Goal: Task Accomplishment & Management: Complete application form

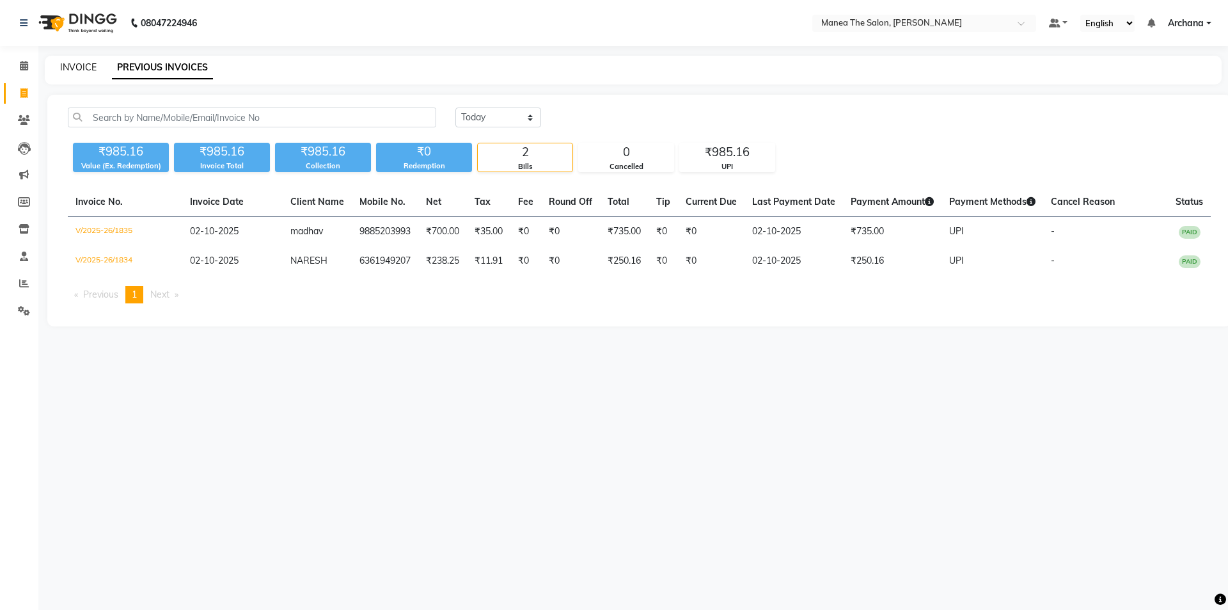
click at [83, 68] on link "INVOICE" at bounding box center [78, 67] width 36 height 12
select select "service"
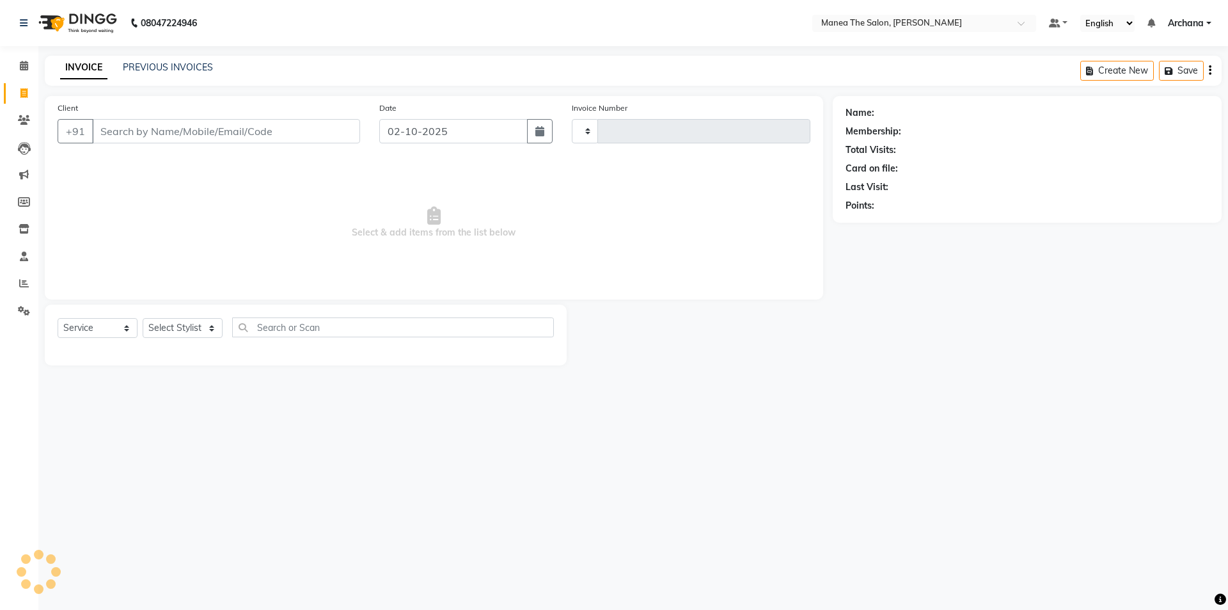
type input "1836"
select select "6846"
click at [205, 325] on select "Select Stylist" at bounding box center [183, 328] width 80 height 20
select select "71834"
click at [143, 318] on select "Select Stylist [PERSON_NAME] My Mane'a. [PERSON_NAME] [PERSON_NAME] [PERSON_NAM…" at bounding box center [183, 328] width 80 height 20
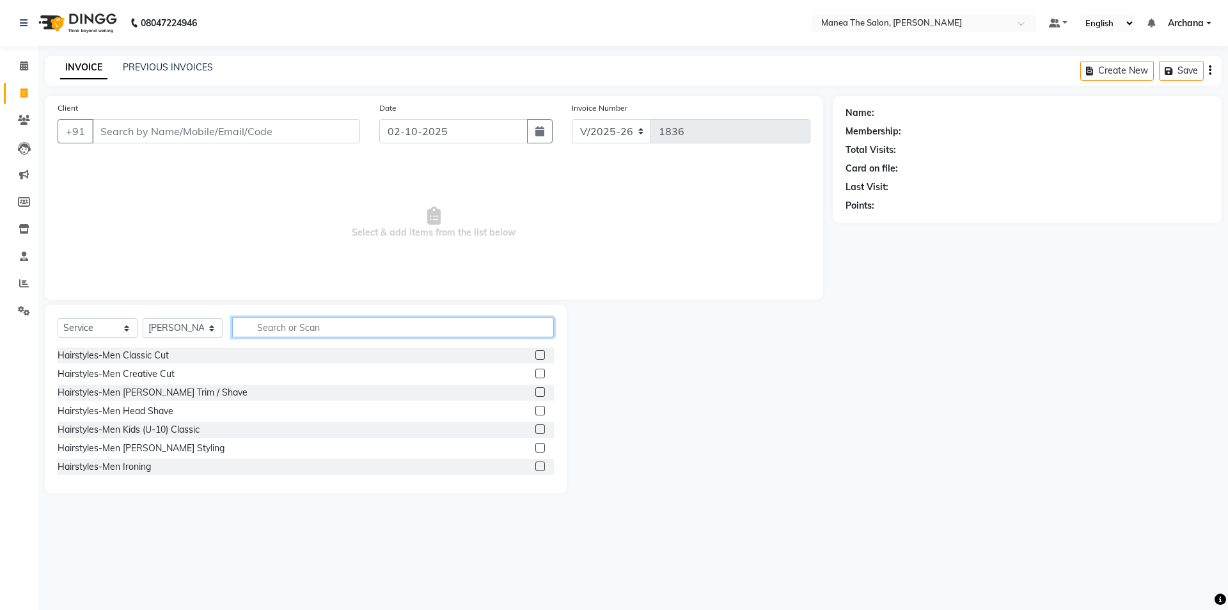
click at [404, 324] on input "text" at bounding box center [393, 327] width 322 height 20
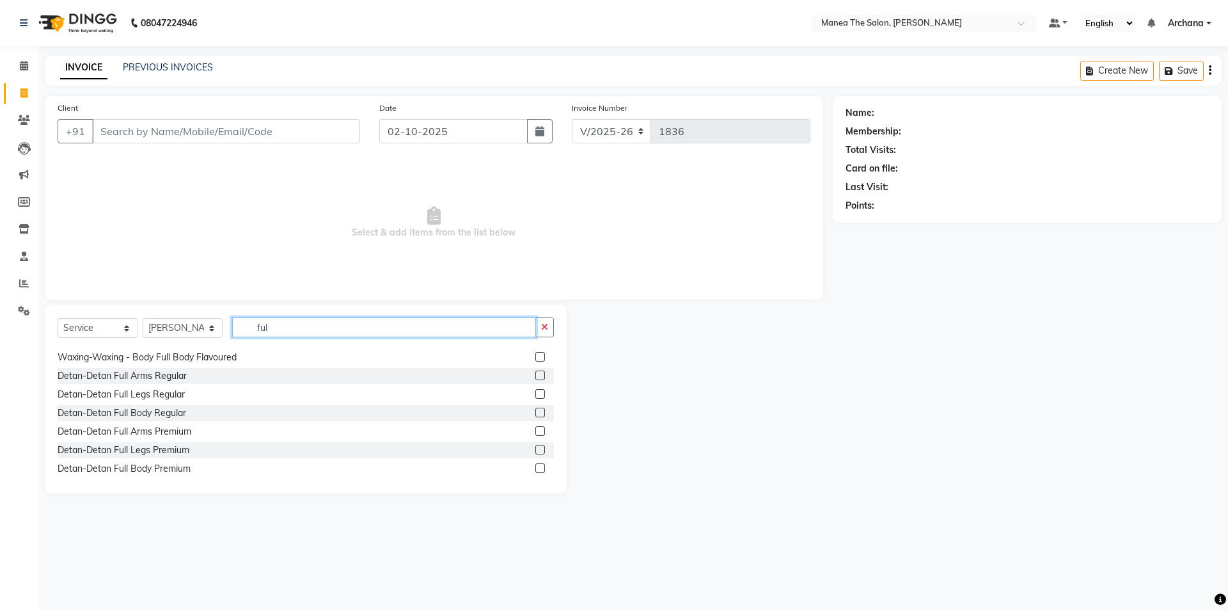
scroll to position [64, 0]
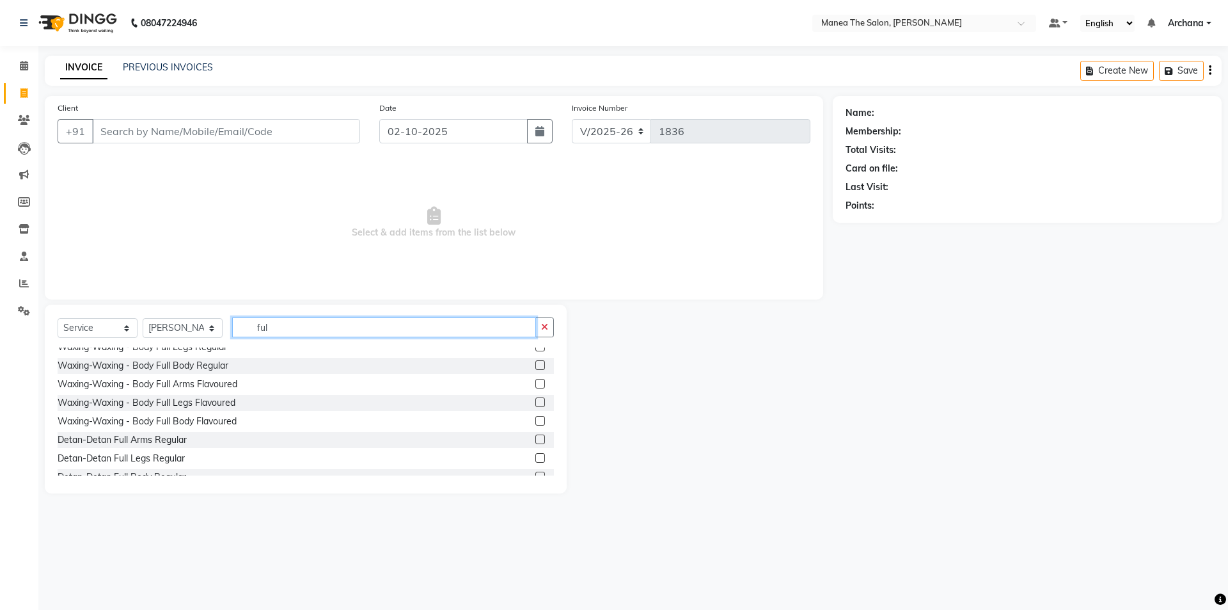
type input "ful"
click at [536, 401] on label at bounding box center [541, 402] width 10 height 10
click at [536, 401] on input "checkbox" at bounding box center [540, 403] width 8 height 8
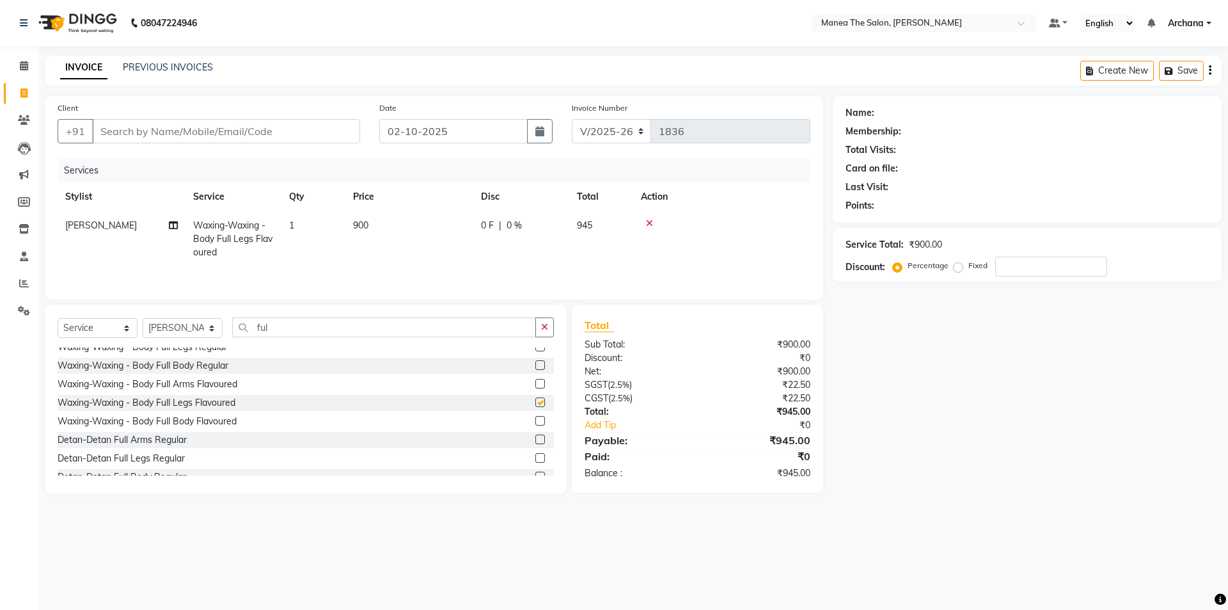
checkbox input "false"
click at [552, 317] on button "button" at bounding box center [545, 327] width 19 height 20
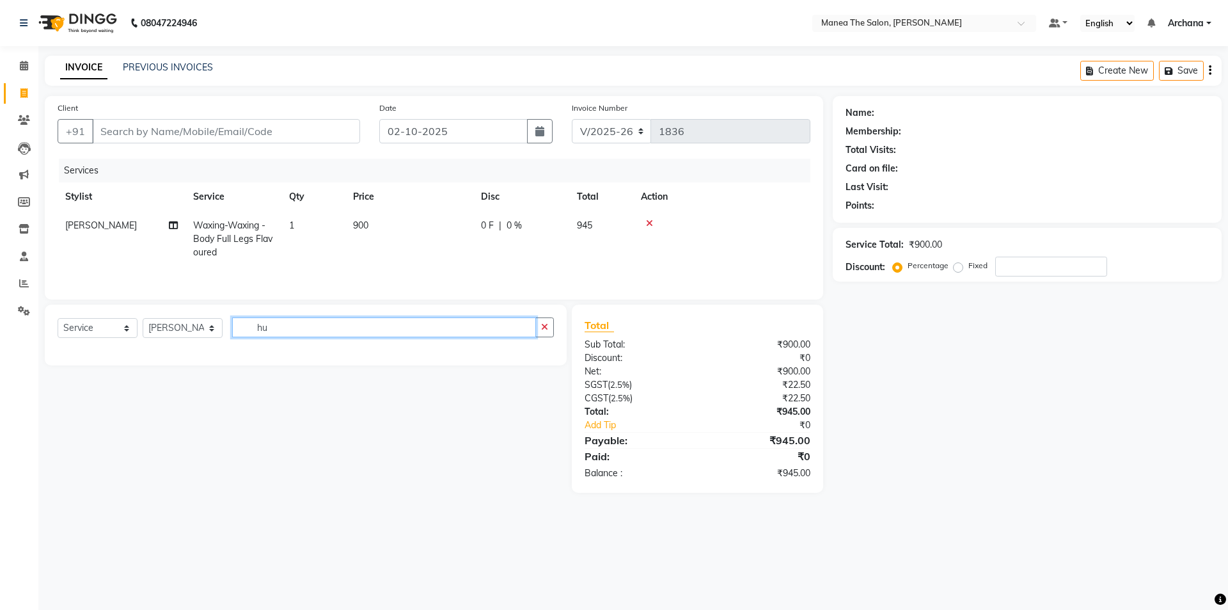
scroll to position [0, 0]
type input "h"
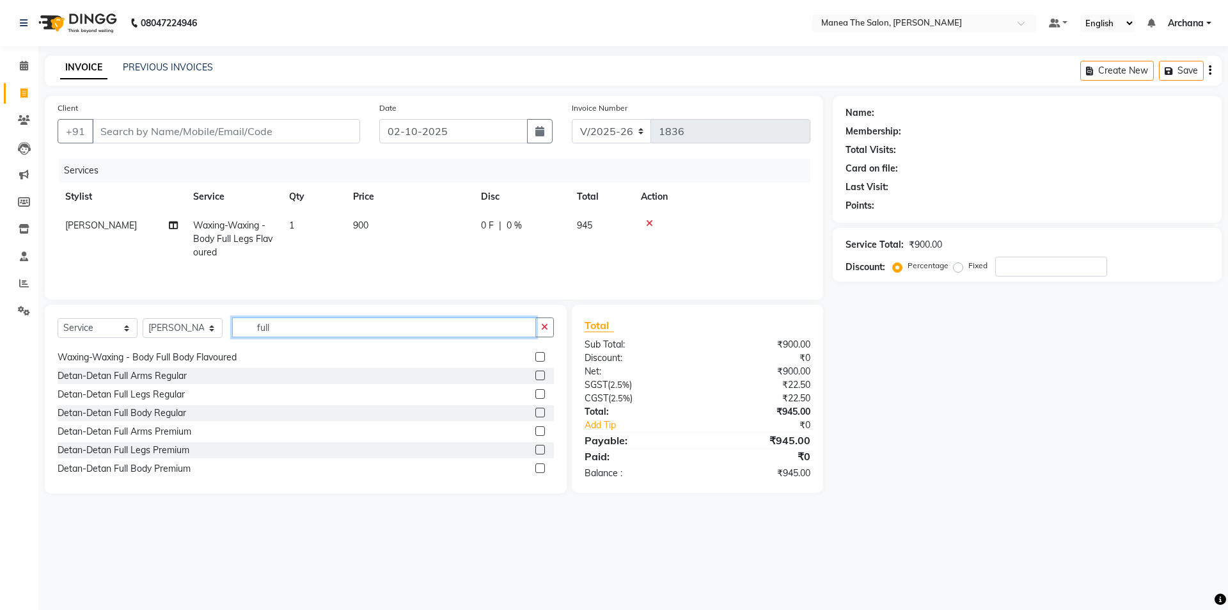
scroll to position [64, 0]
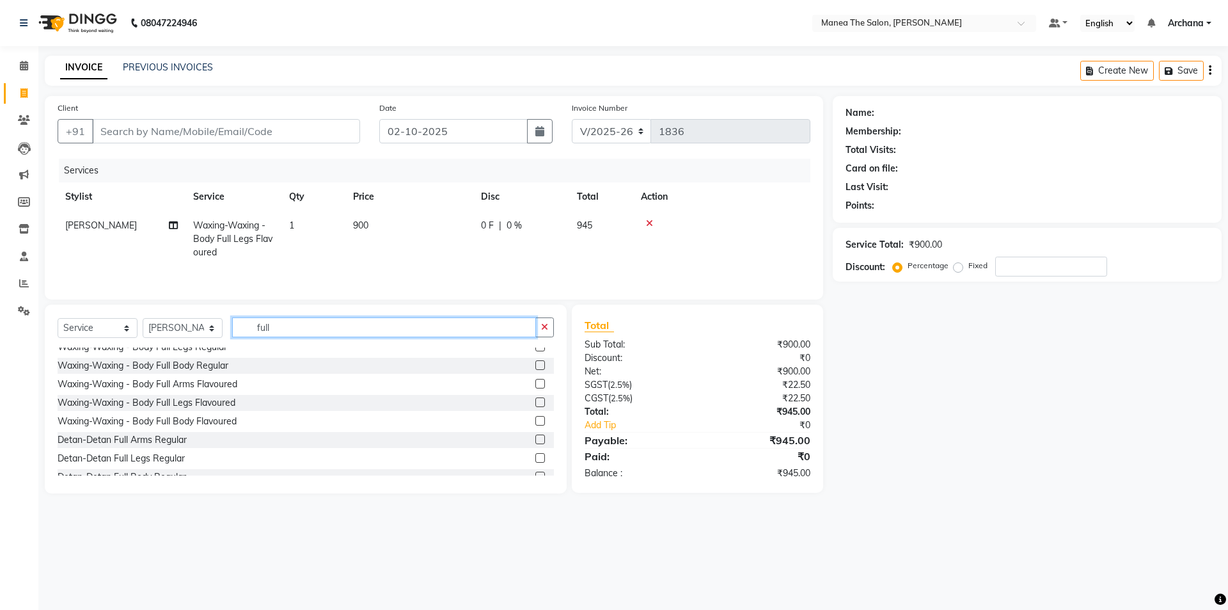
type input "full"
click at [536, 384] on label at bounding box center [541, 384] width 10 height 10
click at [536, 384] on input "checkbox" at bounding box center [540, 384] width 8 height 8
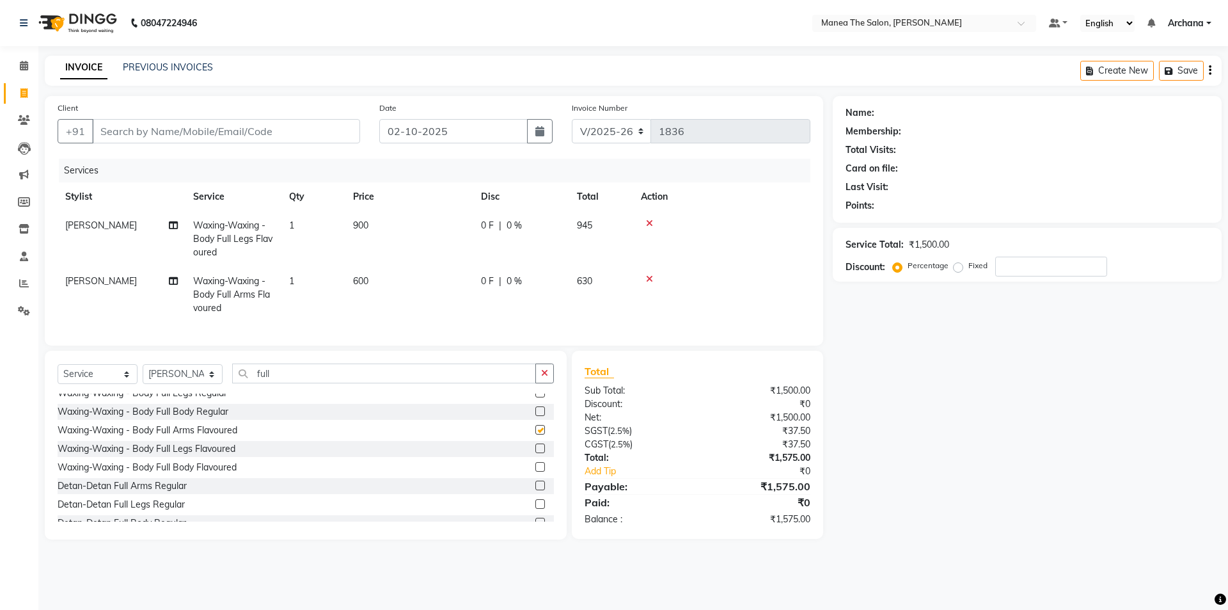
checkbox input "false"
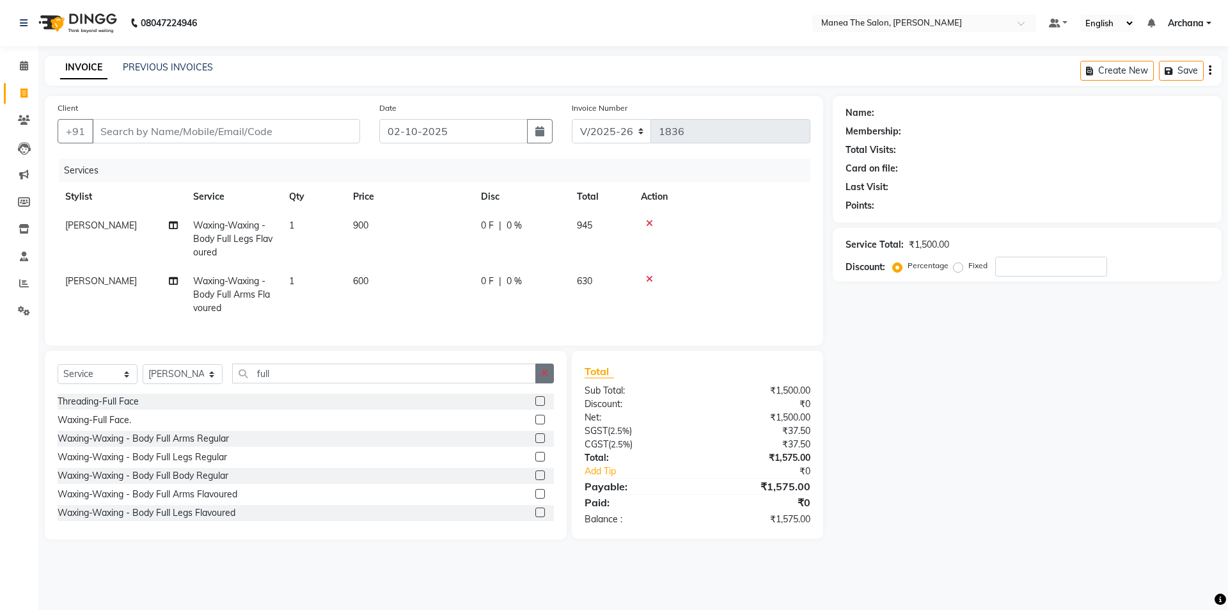
click at [544, 377] on icon "button" at bounding box center [544, 373] width 7 height 9
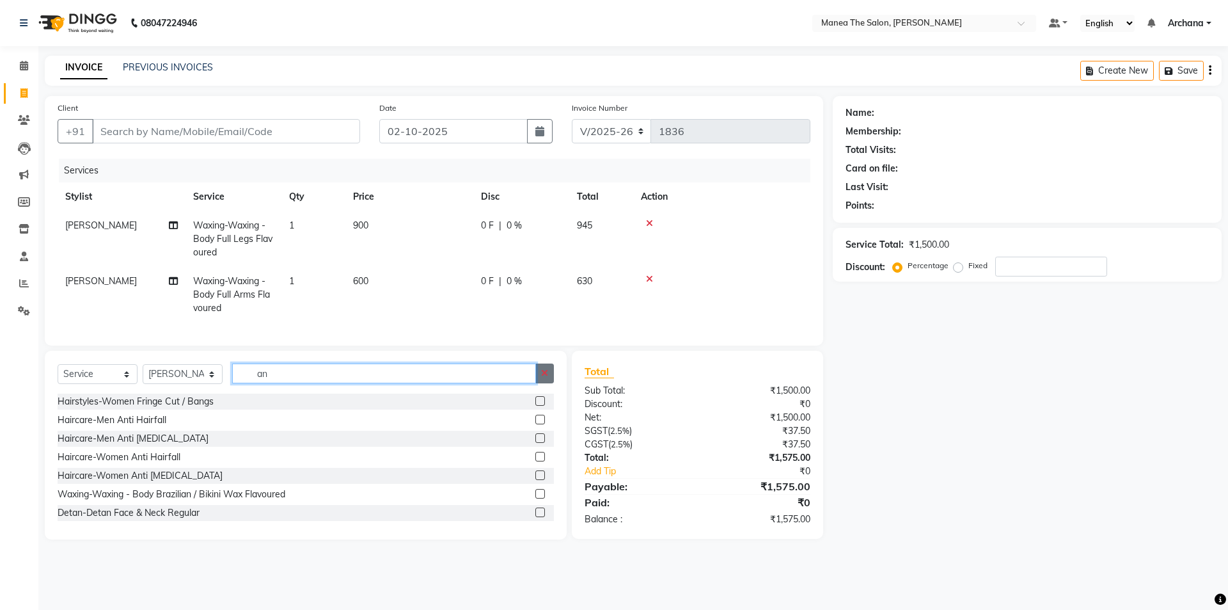
type input "an"
click at [549, 380] on button "button" at bounding box center [545, 373] width 19 height 20
type input "und"
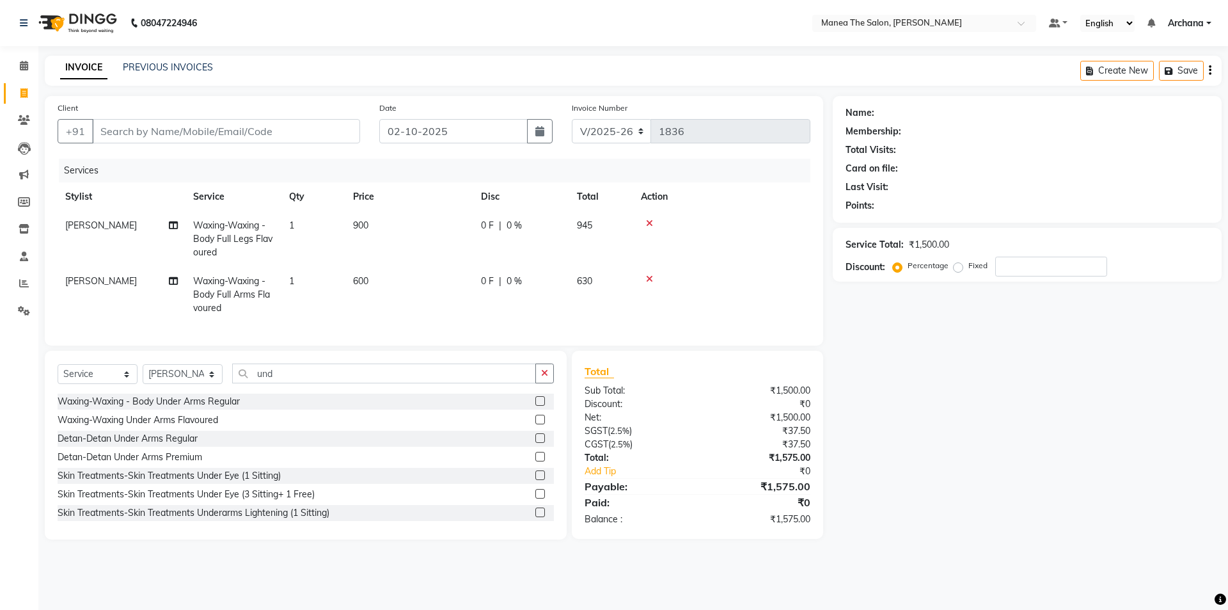
click at [536, 424] on label at bounding box center [541, 420] width 10 height 10
click at [536, 424] on input "checkbox" at bounding box center [540, 420] width 8 height 8
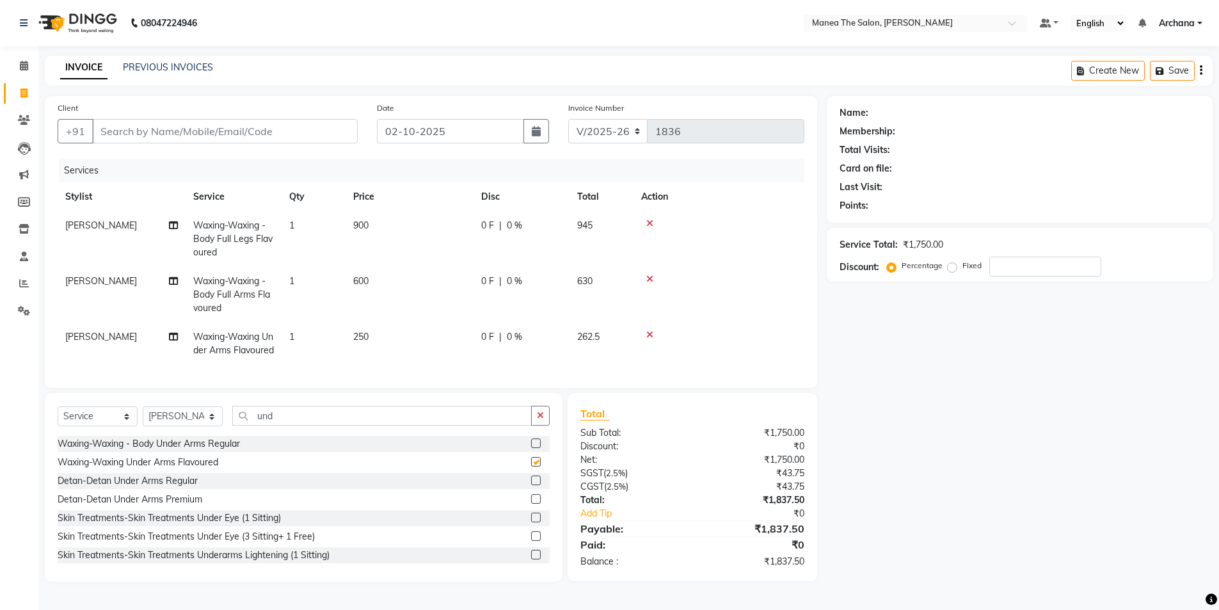
checkbox input "false"
click at [116, 426] on select "Select Service Product Membership Package Voucher Prepaid Gift Card" at bounding box center [98, 416] width 80 height 20
click at [180, 426] on select "Select Stylist [PERSON_NAME] My Mane'a. [PERSON_NAME] [PERSON_NAME] [PERSON_NAM…" at bounding box center [183, 416] width 80 height 20
select select "77516"
click at [143, 426] on select "Select Stylist [PERSON_NAME] My Mane'a. [PERSON_NAME] [PERSON_NAME] [PERSON_NAM…" at bounding box center [183, 416] width 80 height 20
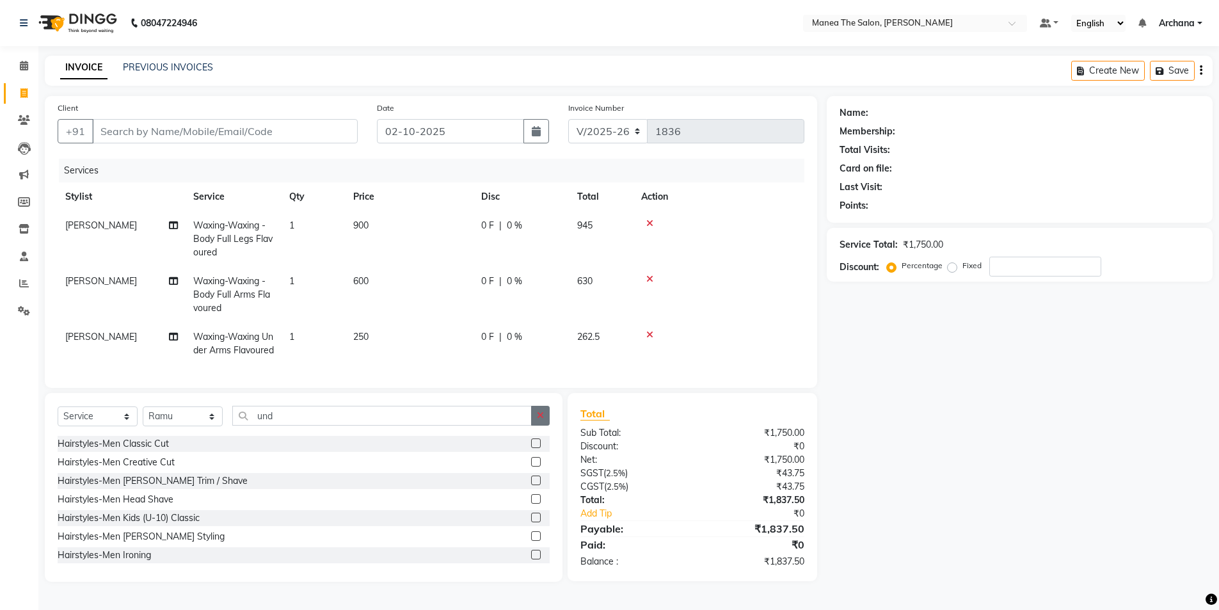
click at [534, 425] on button "button" at bounding box center [540, 416] width 19 height 20
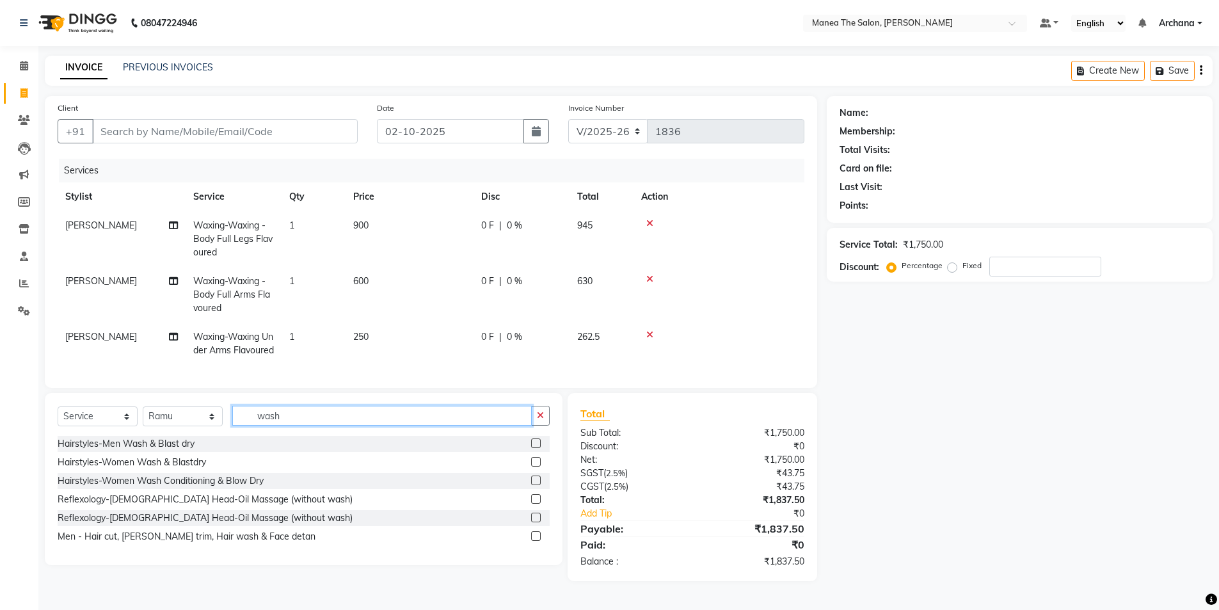
type input "wash"
click at [534, 485] on label at bounding box center [536, 480] width 10 height 10
click at [534, 485] on input "checkbox" at bounding box center [535, 481] width 8 height 8
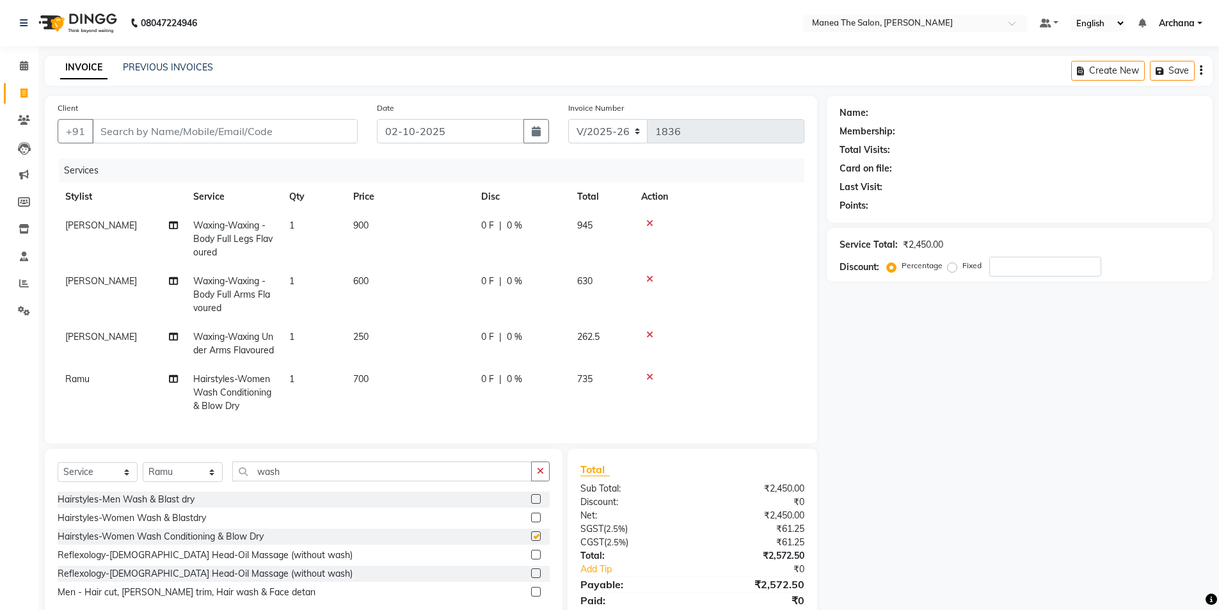
checkbox input "false"
click at [543, 475] on icon "button" at bounding box center [540, 470] width 7 height 9
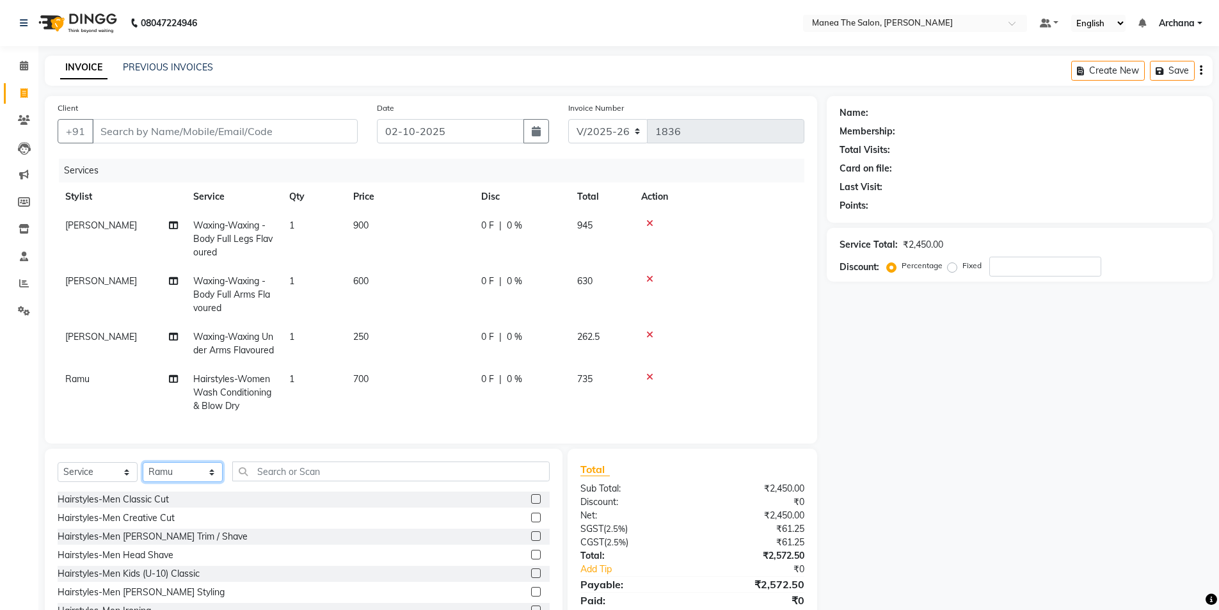
click at [185, 482] on select "Select Stylist [PERSON_NAME] My Mane'a. [PERSON_NAME] [PERSON_NAME] [PERSON_NAM…" at bounding box center [183, 472] width 80 height 20
select select "71834"
click at [143, 482] on select "Select Stylist [PERSON_NAME] My Mane'a. [PERSON_NAME] [PERSON_NAME] [PERSON_NAM…" at bounding box center [183, 472] width 80 height 20
click at [420, 481] on input "text" at bounding box center [390, 471] width 317 height 20
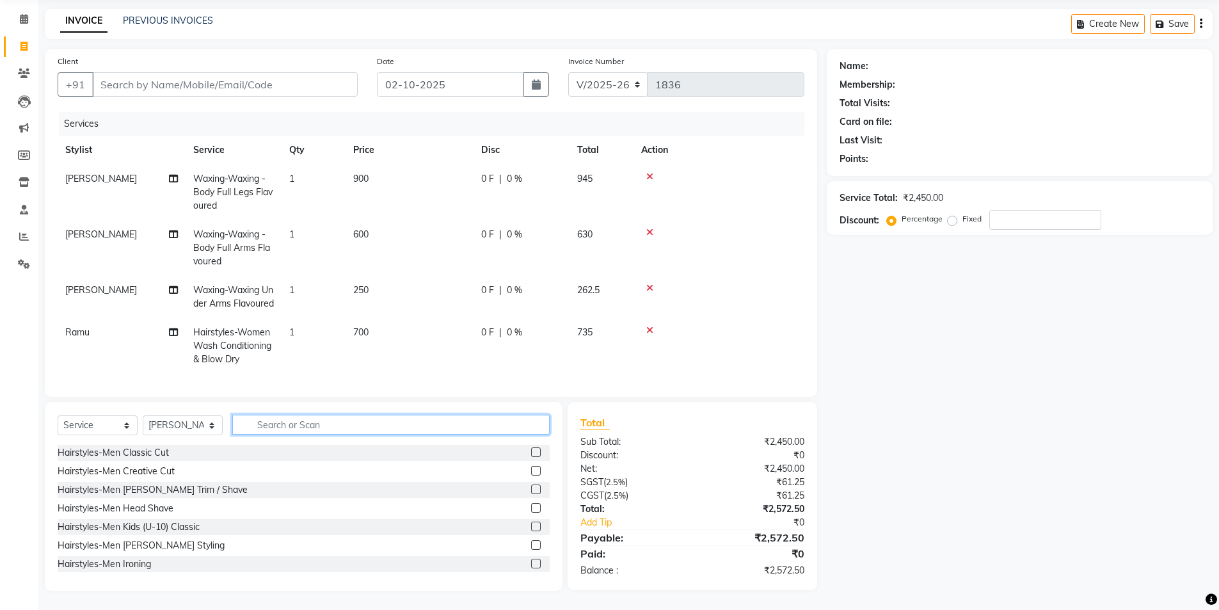
scroll to position [70, 0]
click at [390, 421] on input "text" at bounding box center [390, 425] width 317 height 20
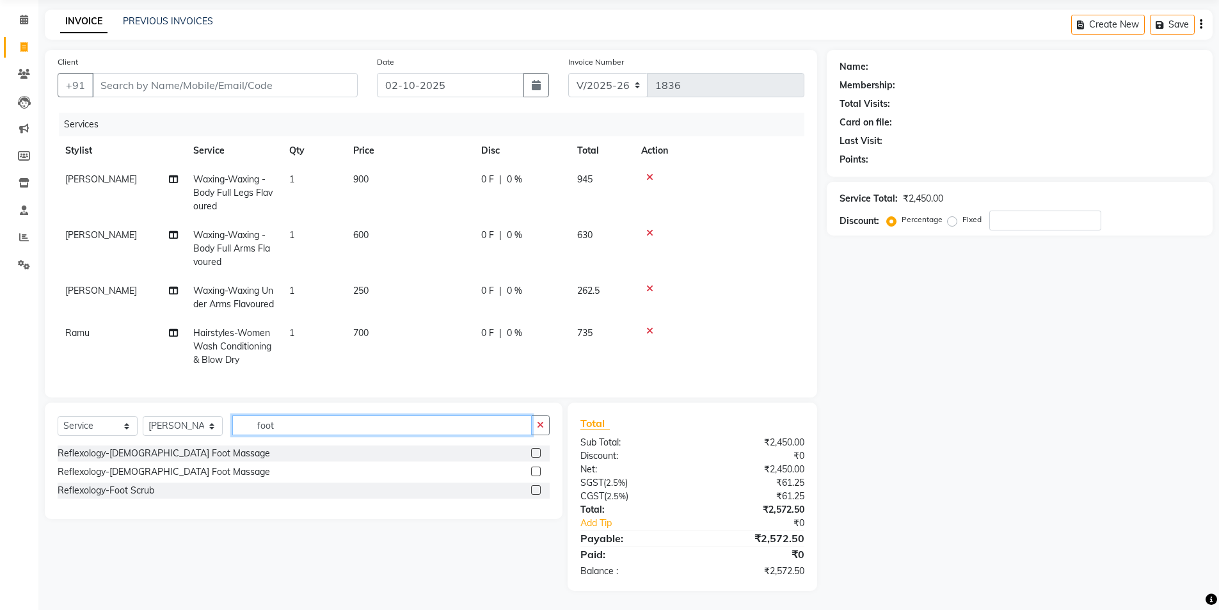
type input "foot"
click at [536, 470] on label at bounding box center [536, 471] width 10 height 10
click at [536, 470] on input "checkbox" at bounding box center [535, 472] width 8 height 8
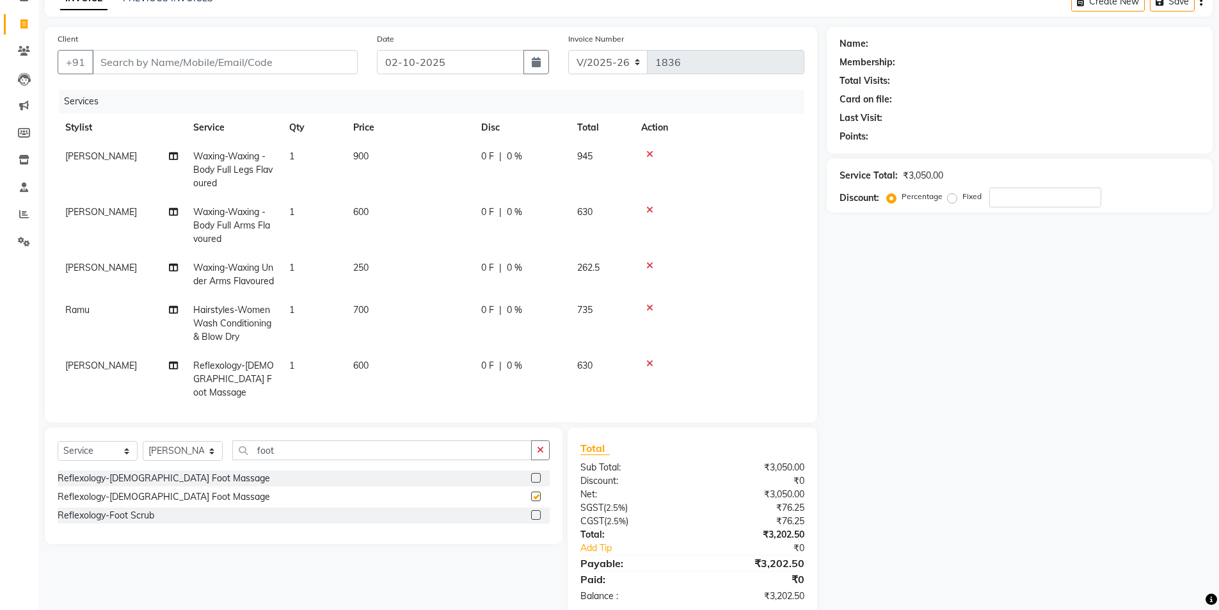
checkbox input "false"
click at [283, 65] on input "Client" at bounding box center [225, 62] width 266 height 24
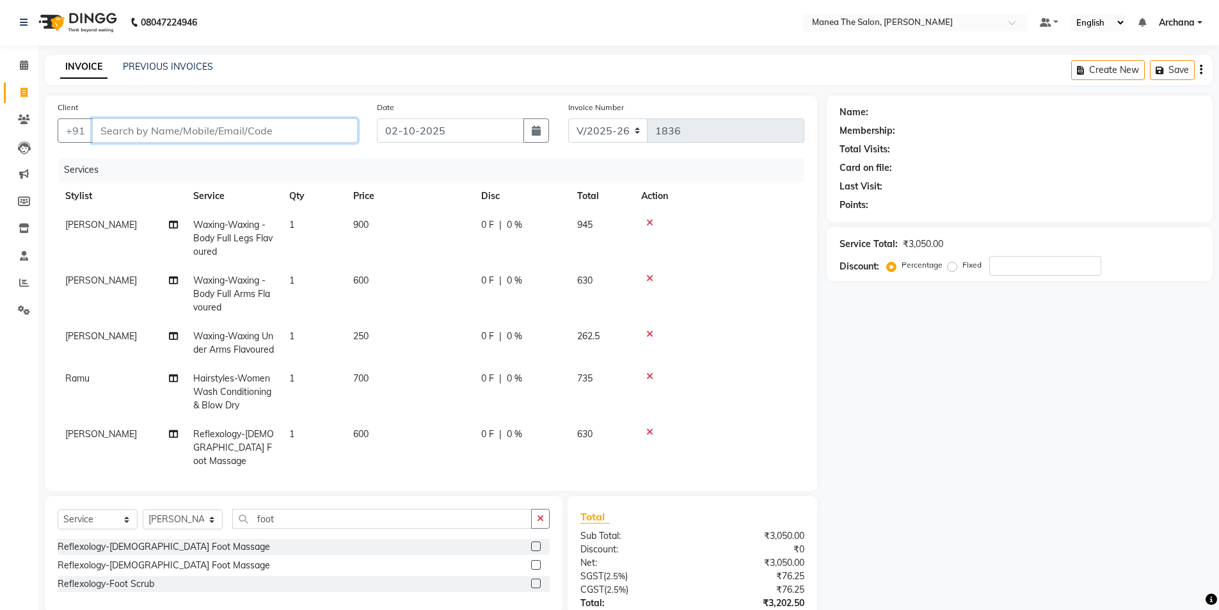
scroll to position [0, 0]
click at [256, 135] on input "Client" at bounding box center [225, 131] width 266 height 24
click at [923, 415] on div "Name: Membership: Total Visits: Card on file: Last Visit: Points: Service Total…" at bounding box center [1024, 390] width 395 height 589
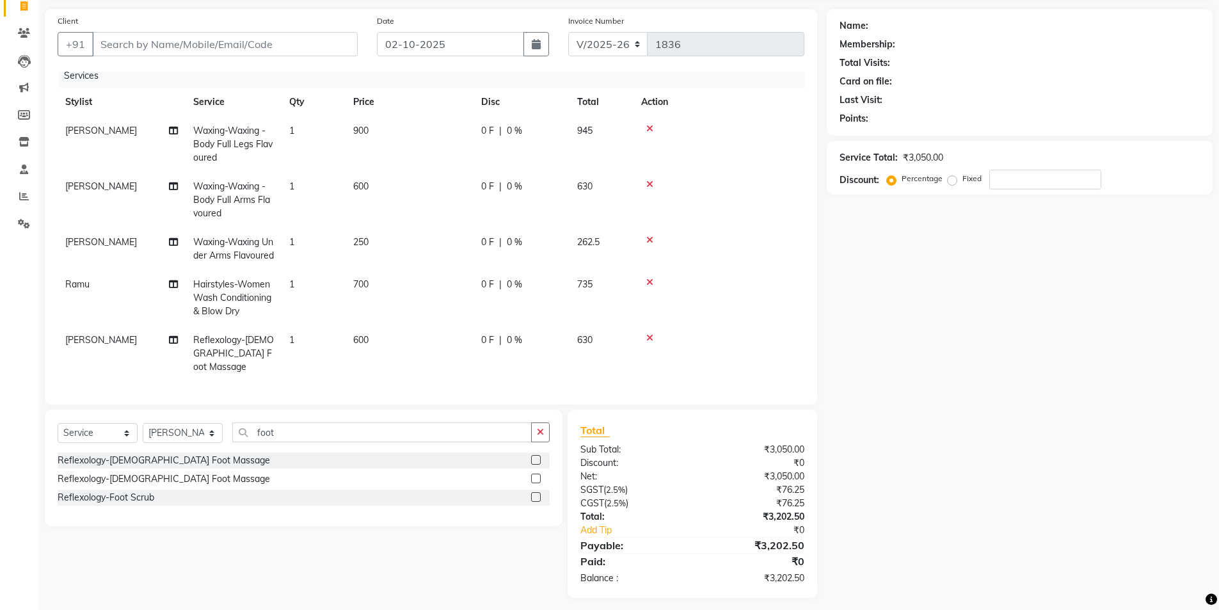
scroll to position [94, 0]
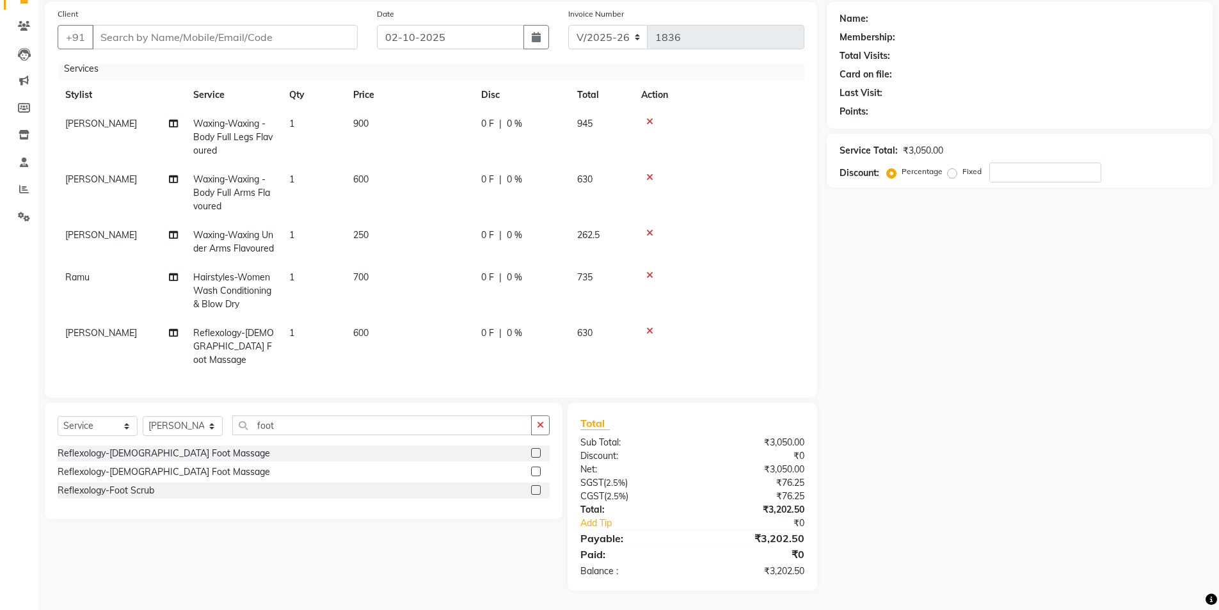
click at [648, 277] on icon at bounding box center [649, 275] width 7 height 9
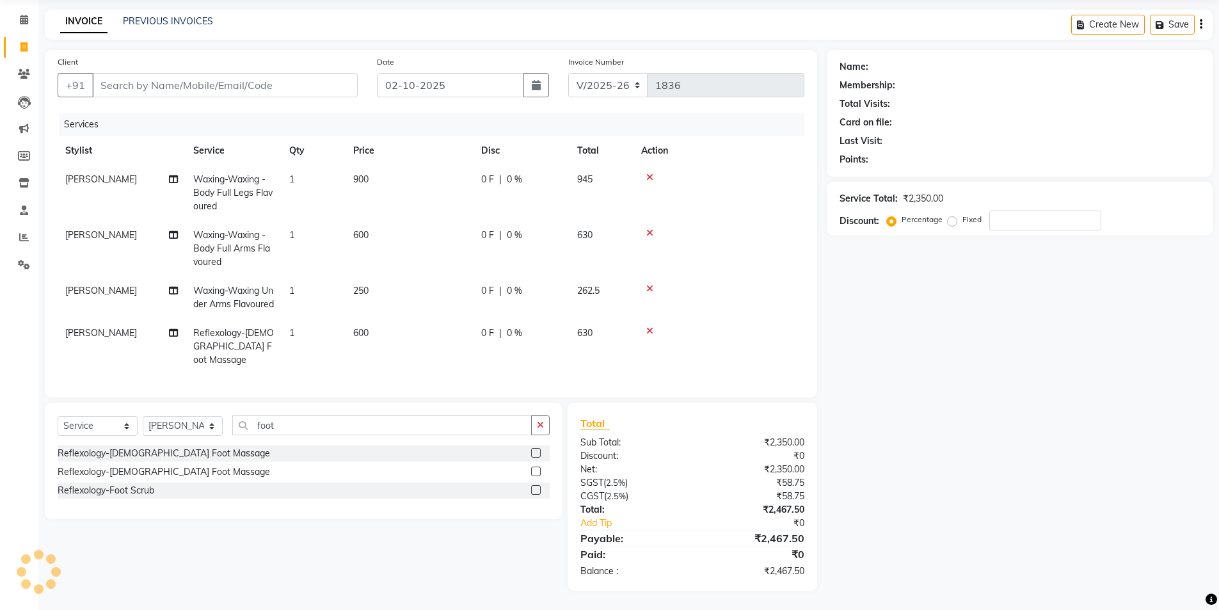
scroll to position [46, 0]
click at [996, 221] on input "number" at bounding box center [1045, 221] width 112 height 20
drag, startPoint x: 154, startPoint y: 65, endPoint x: 150, endPoint y: 74, distance: 8.9
click at [150, 74] on input "Client" at bounding box center [225, 85] width 266 height 24
click at [150, 80] on input "Client" at bounding box center [225, 85] width 266 height 24
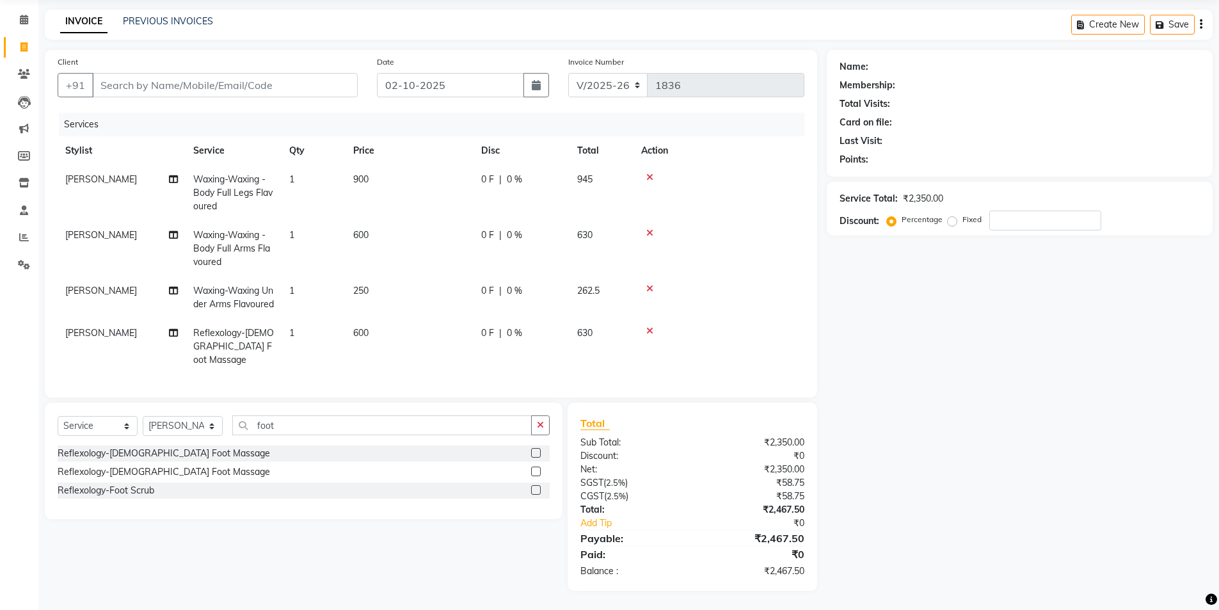
click at [465, 5] on div "08047224946 Select Location × Manea The Salon, [PERSON_NAME] Default Panel My P…" at bounding box center [609, 282] width 1219 height 656
click at [199, 83] on input "Client" at bounding box center [225, 85] width 266 height 24
type input "t"
type input "0"
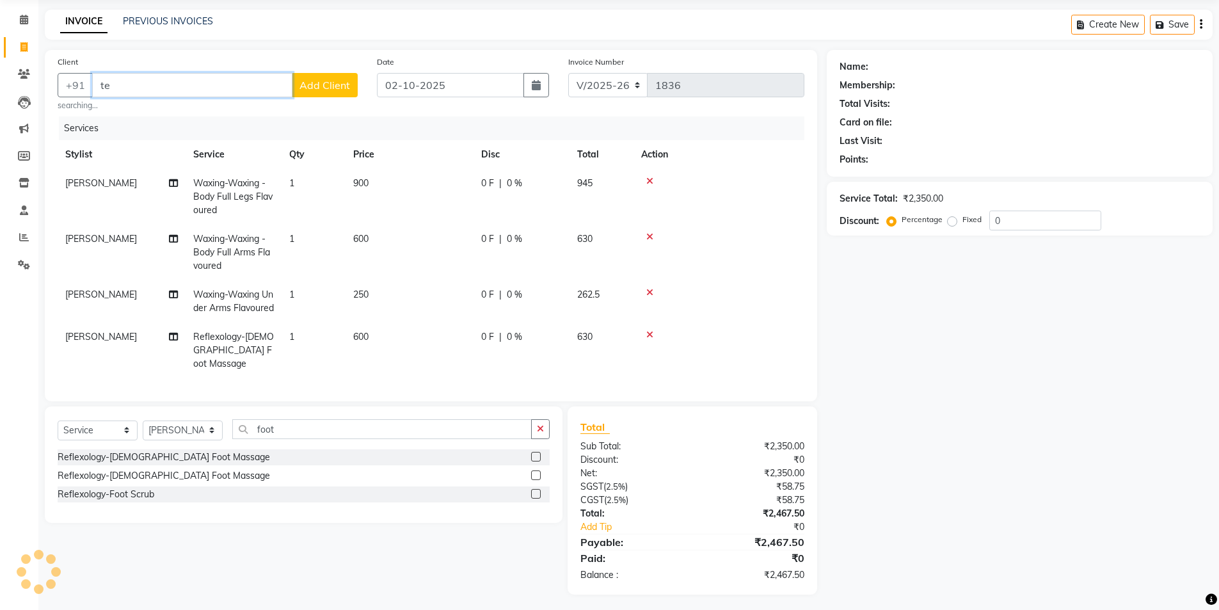
type input "t"
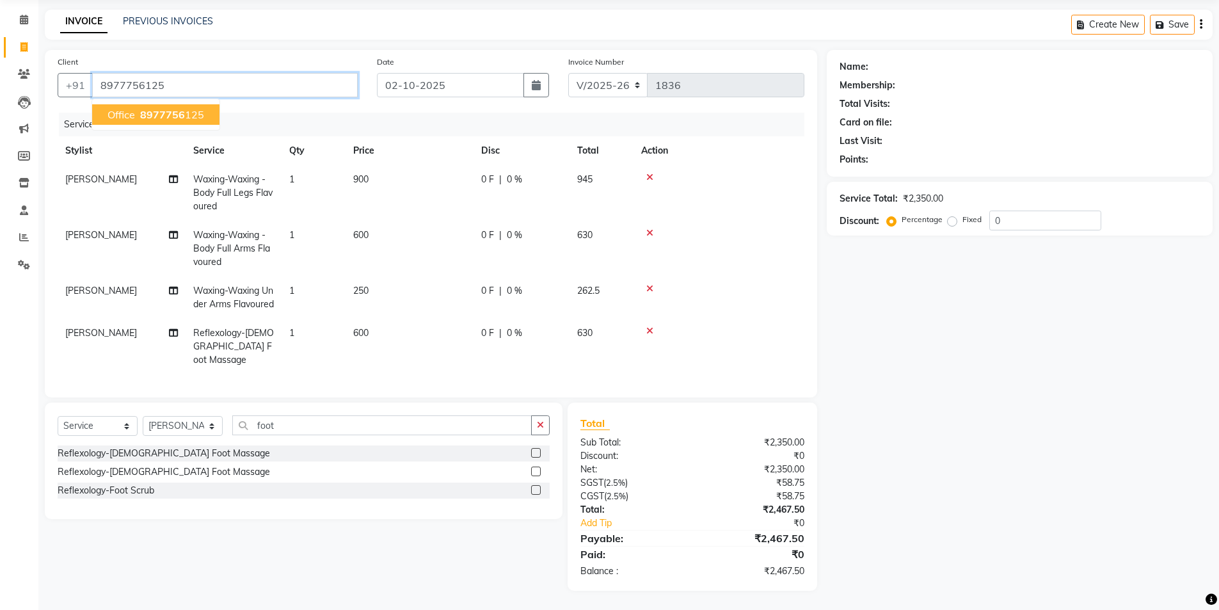
type input "8977756125"
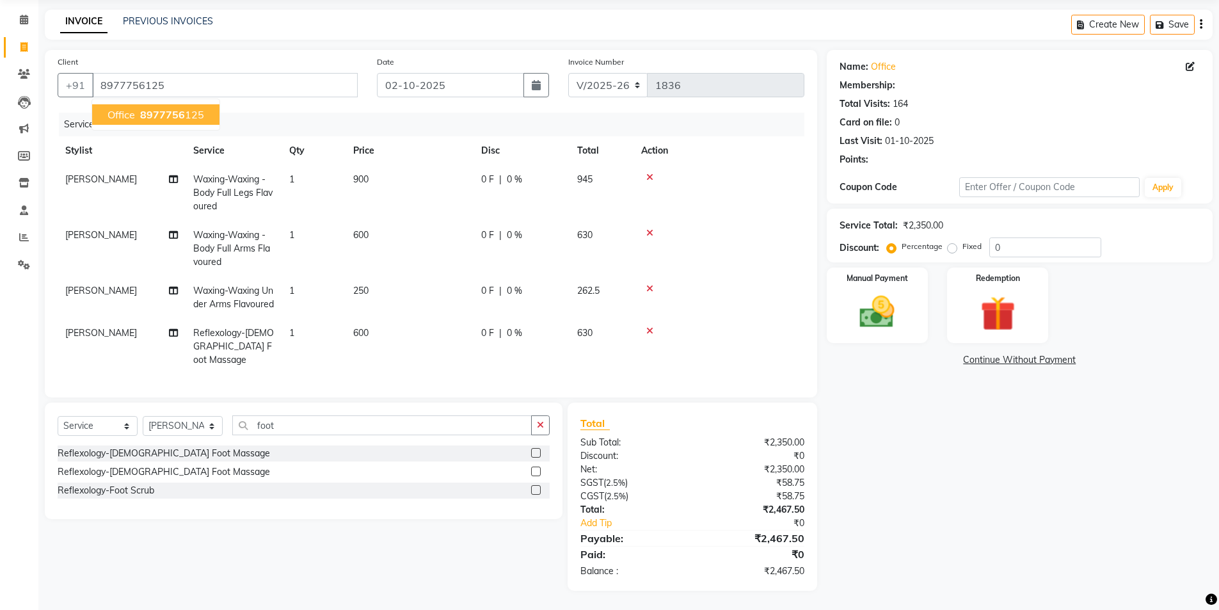
select select "1: Object"
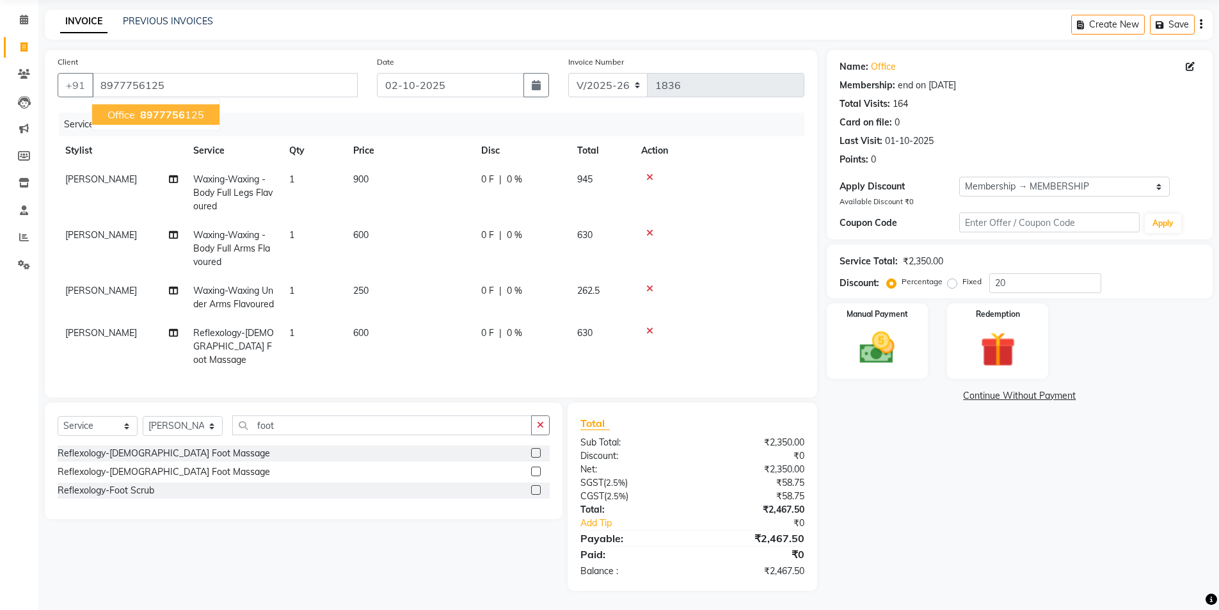
click at [159, 116] on span "8977756" at bounding box center [162, 114] width 45 height 13
type input "0"
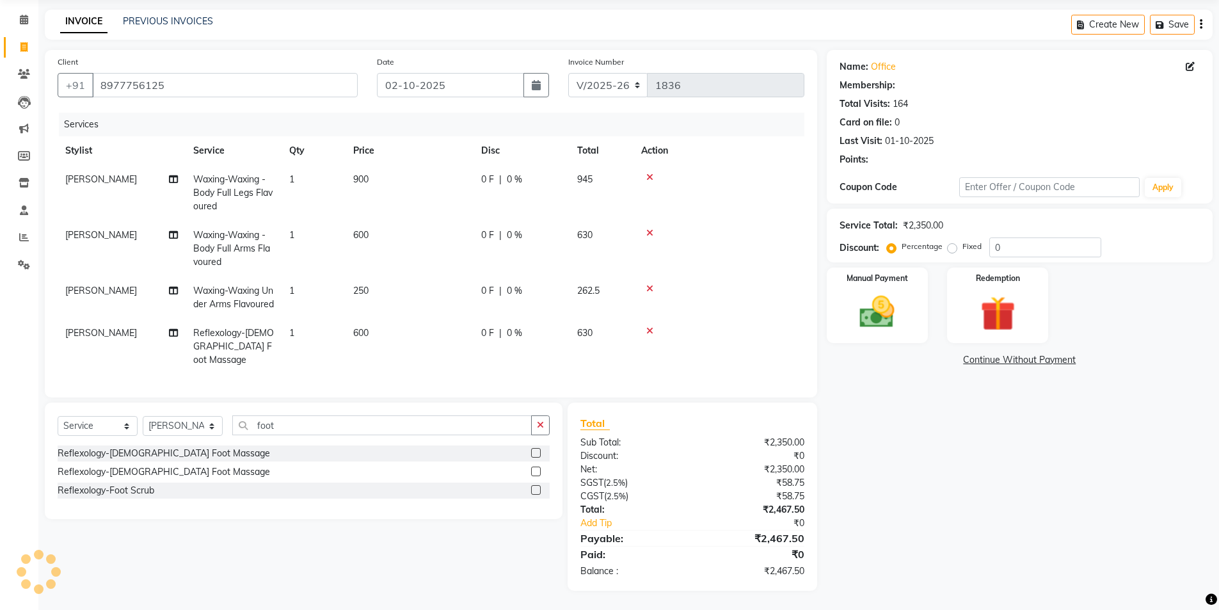
select select "1: Object"
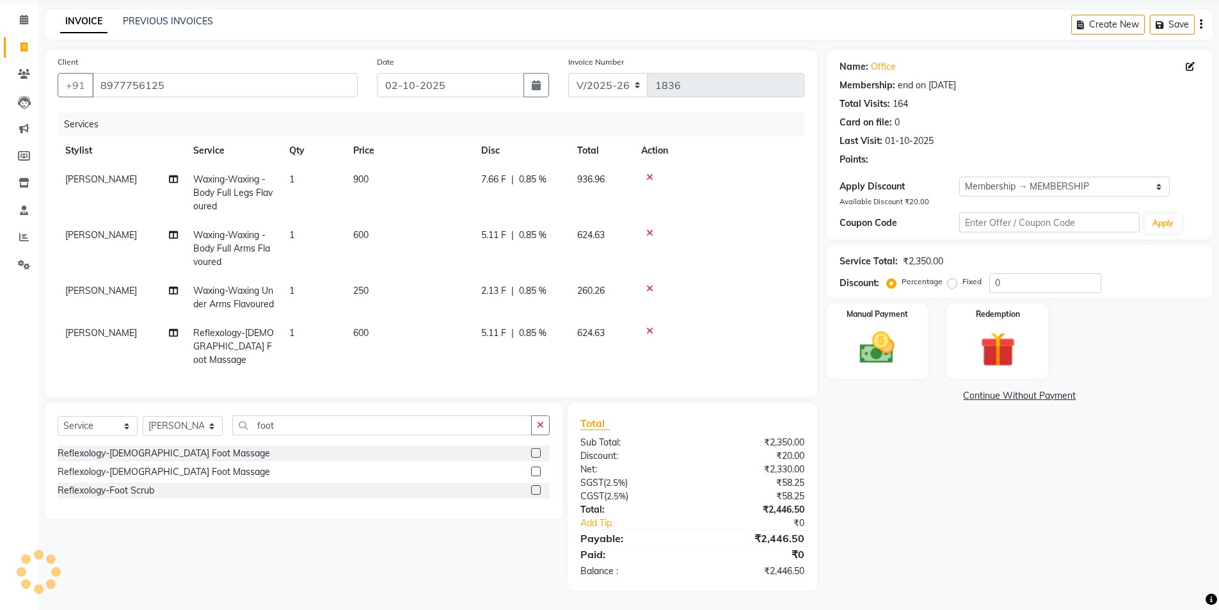
type input "20"
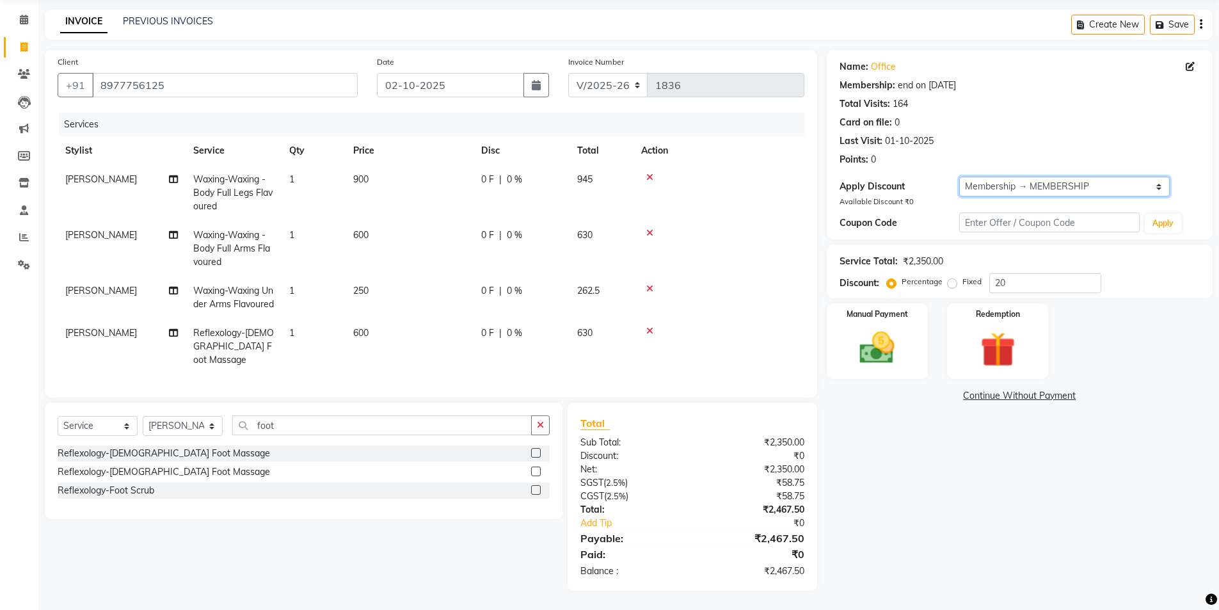
click at [1068, 186] on select "Select Membership → MEMBERSHIP" at bounding box center [1064, 187] width 211 height 20
select select "0:"
click at [959, 177] on select "Select Membership → MEMBERSHIP" at bounding box center [1064, 187] width 211 height 20
type input "0"
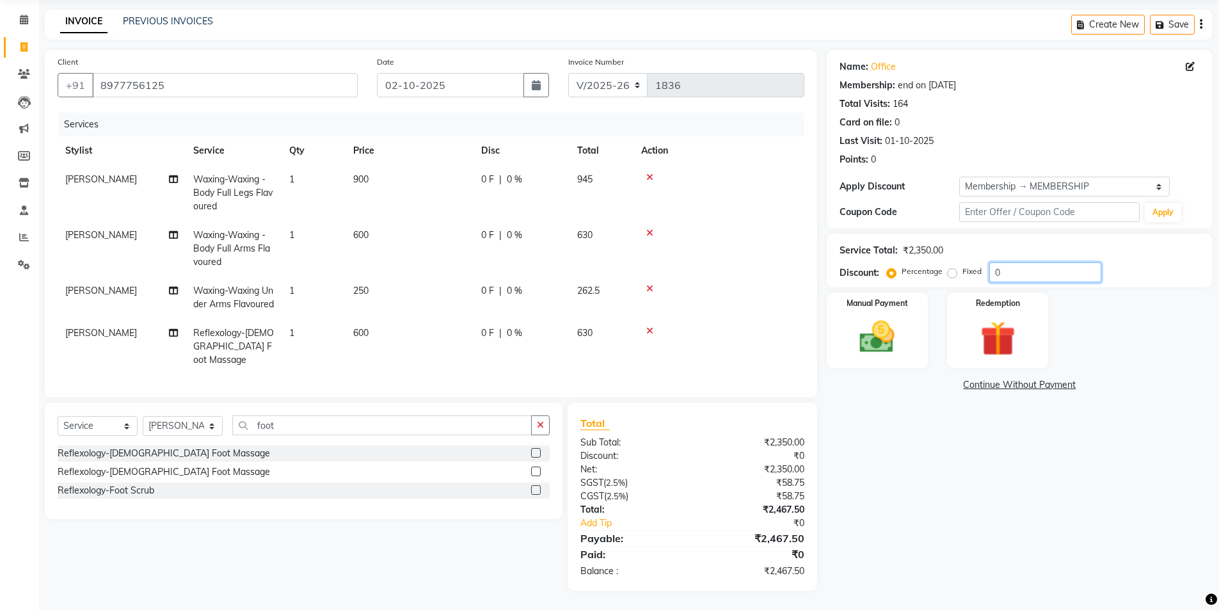
click at [1047, 273] on input "0" at bounding box center [1045, 272] width 112 height 20
type input "2"
type input "6"
type input "4.7"
click at [888, 332] on img at bounding box center [877, 337] width 59 height 42
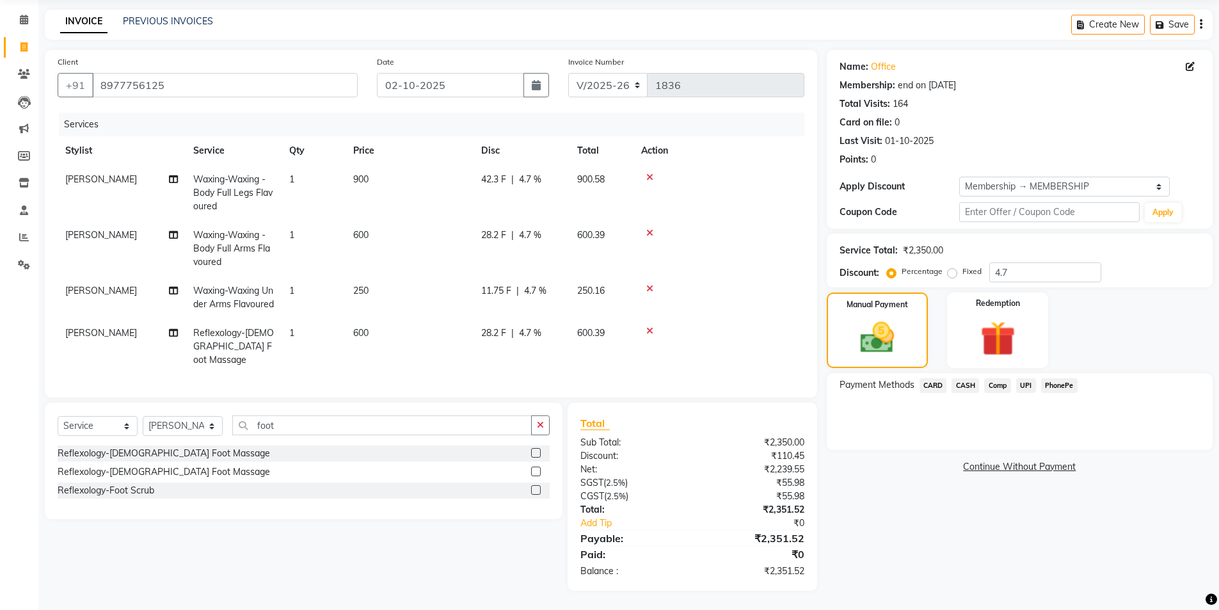
click at [1026, 385] on span "UPI" at bounding box center [1026, 385] width 20 height 15
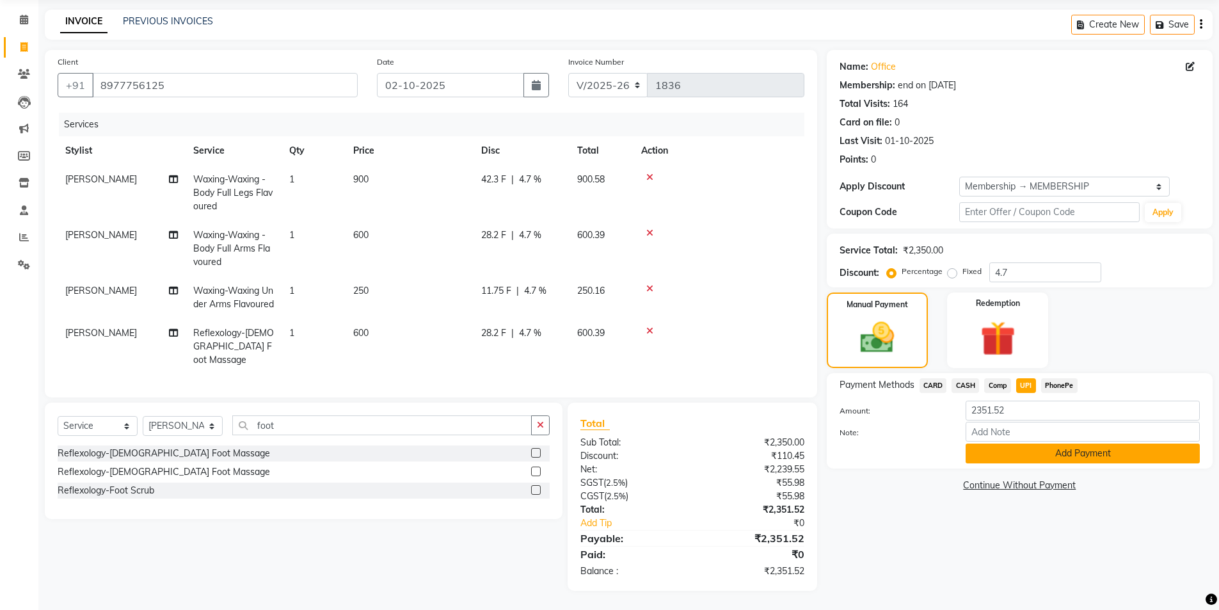
click at [975, 448] on button "Add Payment" at bounding box center [1082, 453] width 234 height 20
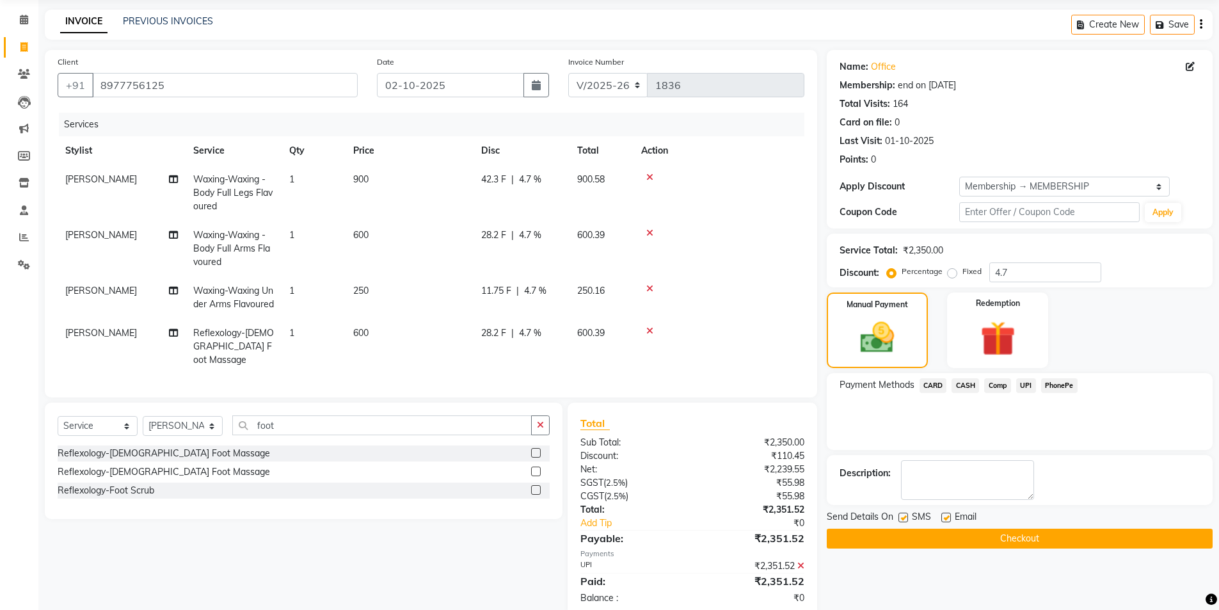
click at [973, 543] on button "Checkout" at bounding box center [1020, 538] width 386 height 20
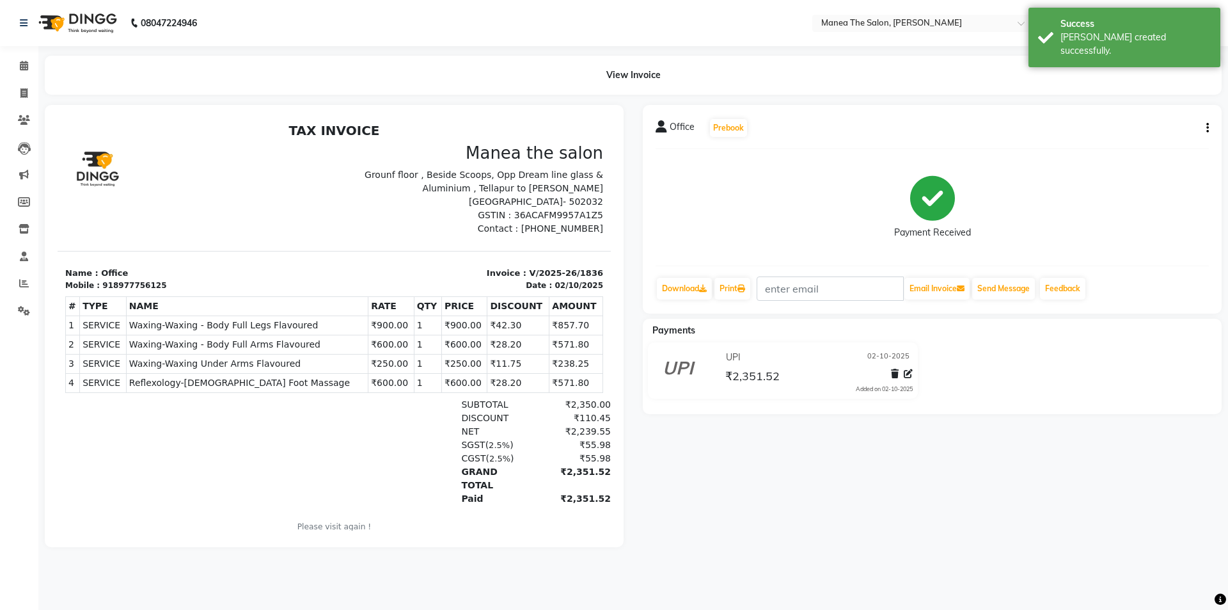
select select "service"
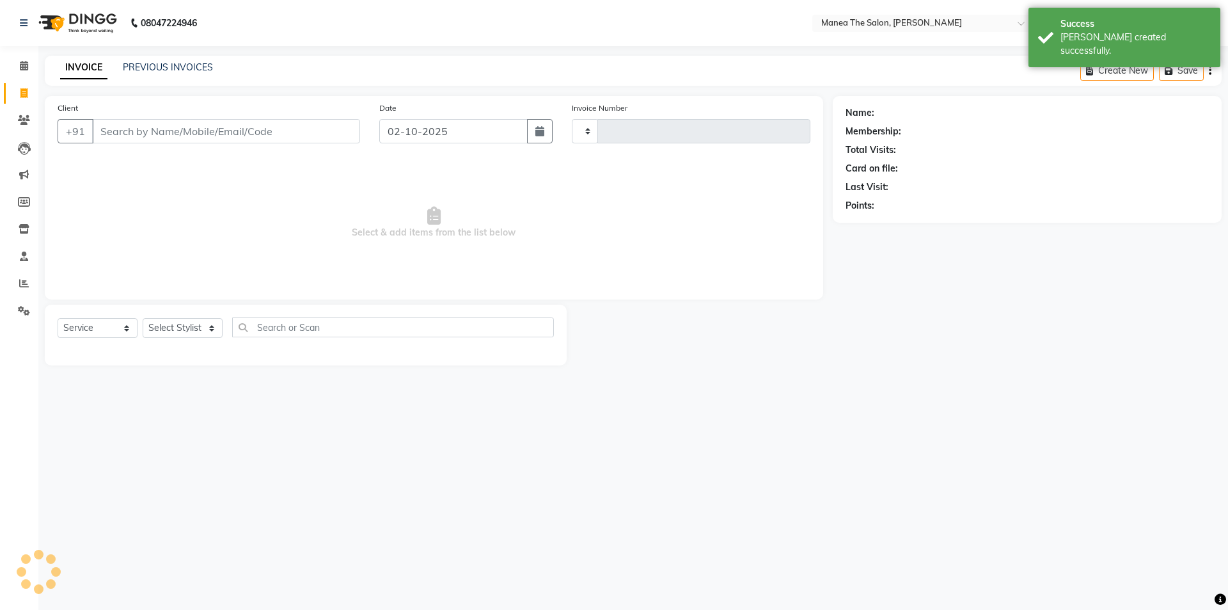
type input "1837"
select select "6846"
click at [141, 70] on link "PREVIOUS INVOICES" at bounding box center [168, 67] width 90 height 12
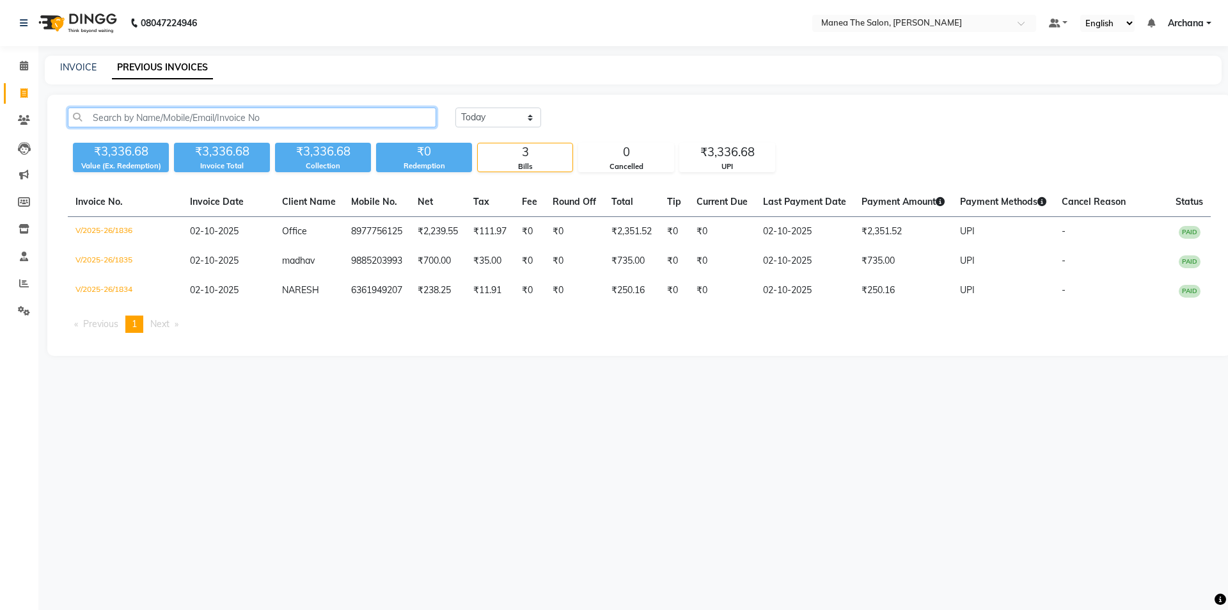
click at [242, 116] on input "text" at bounding box center [252, 117] width 369 height 20
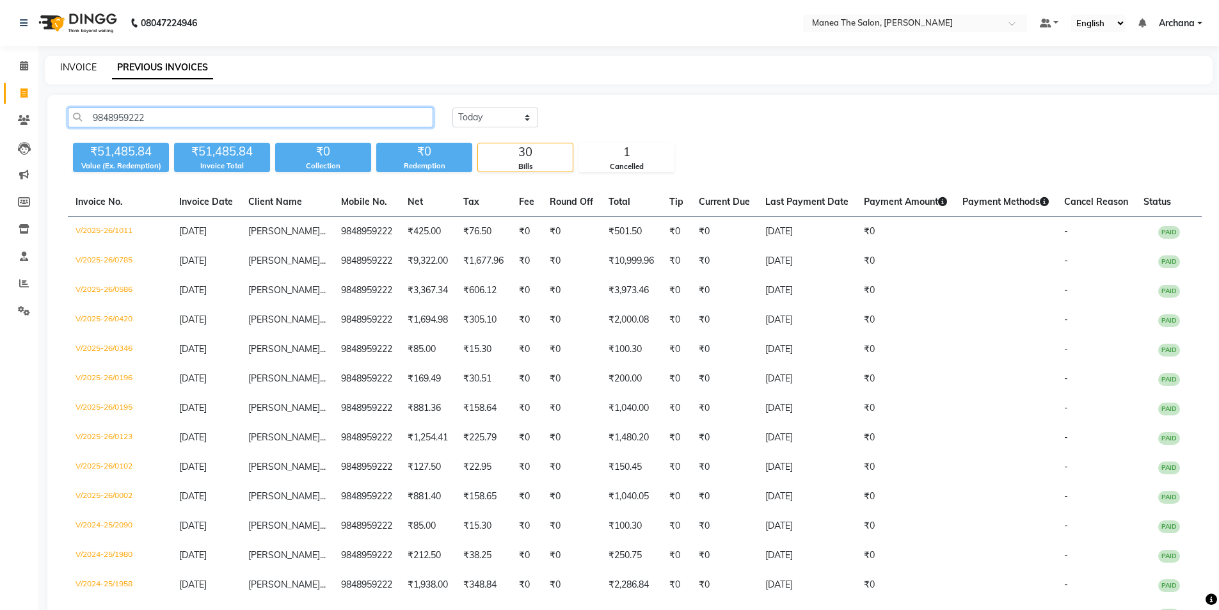
type input "9848959222"
click at [79, 67] on link "INVOICE" at bounding box center [78, 67] width 36 height 12
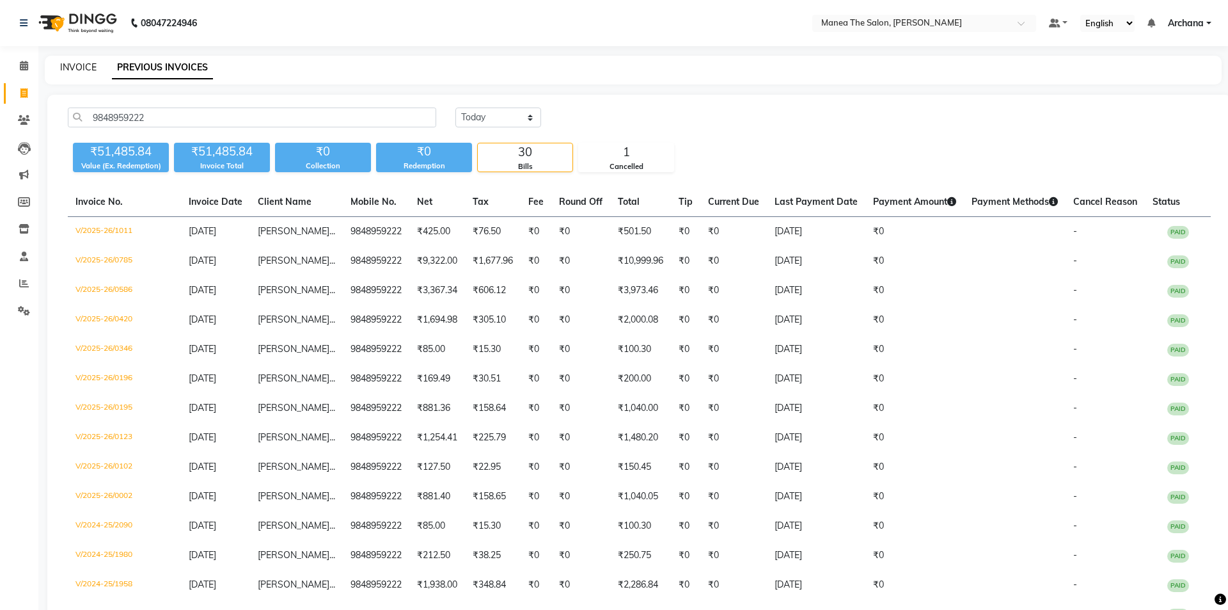
select select "service"
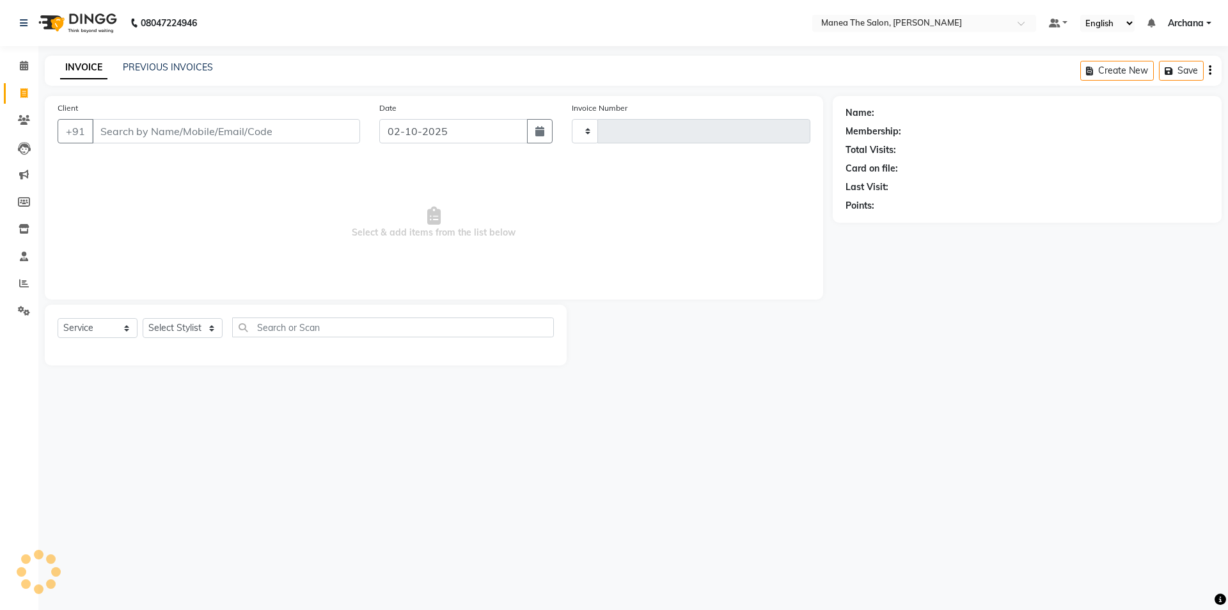
type input "1837"
select select "6846"
click at [195, 132] on input "Client" at bounding box center [226, 131] width 268 height 24
click at [164, 321] on select "Select Stylist [PERSON_NAME] My Mane'a. [PERSON_NAME] [PERSON_NAME] [PERSON_NAM…" at bounding box center [183, 328] width 80 height 20
select select "71834"
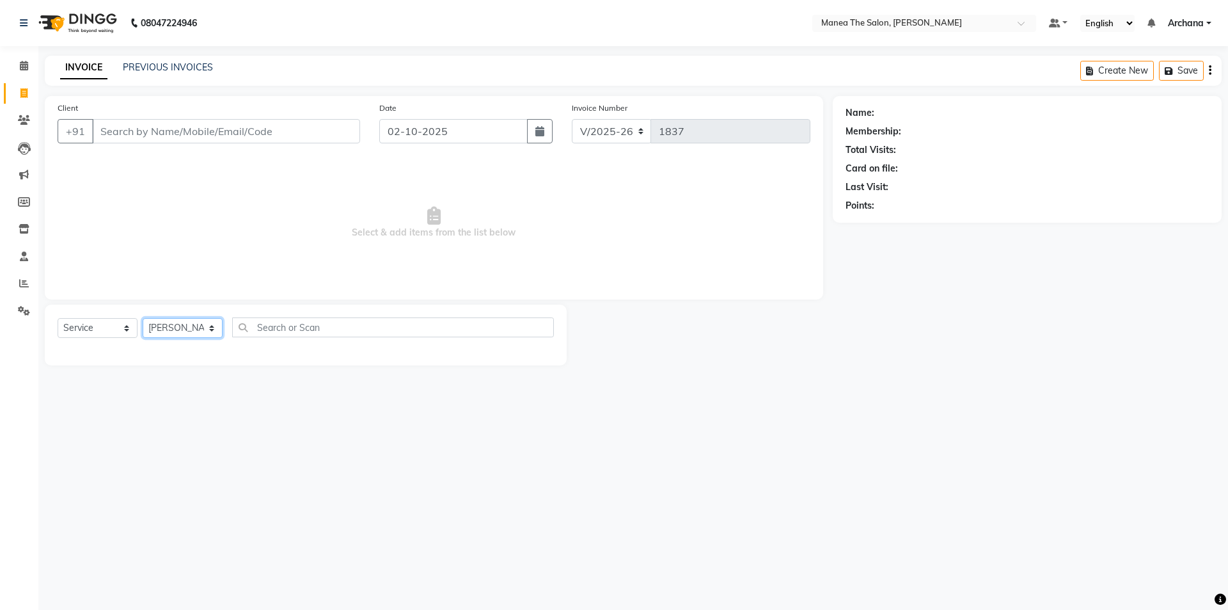
click at [143, 318] on select "Select Stylist [PERSON_NAME] My Mane'a. [PERSON_NAME] [PERSON_NAME] [PERSON_NAM…" at bounding box center [183, 328] width 80 height 20
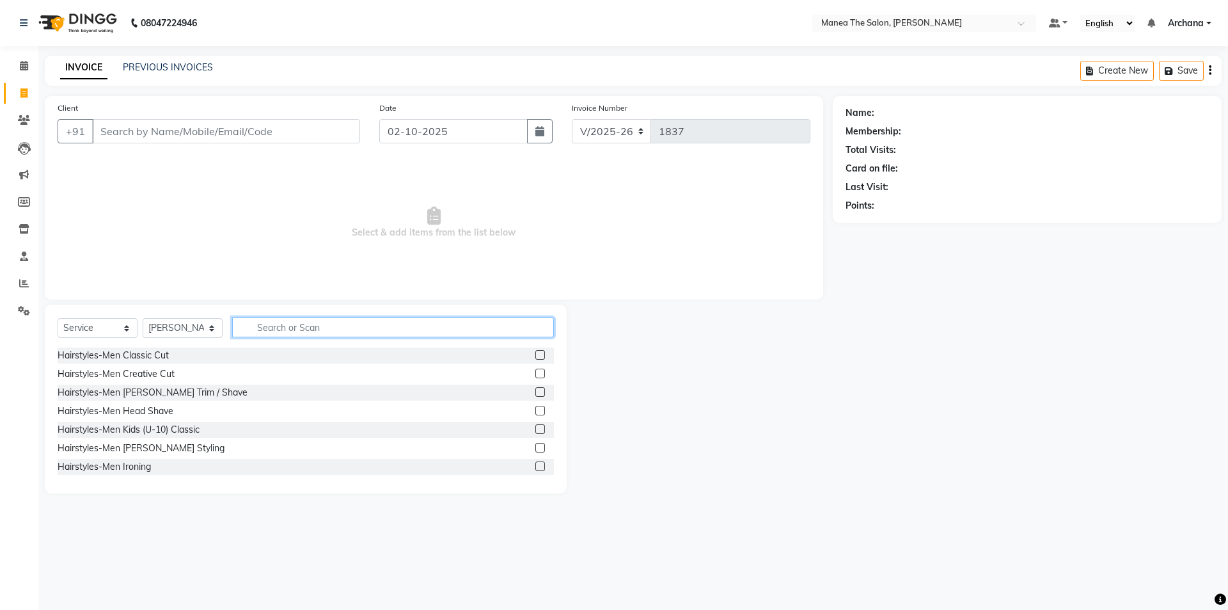
click at [338, 326] on input "text" at bounding box center [393, 327] width 322 height 20
type input "full"
click at [536, 447] on label at bounding box center [541, 448] width 10 height 10
click at [536, 447] on input "checkbox" at bounding box center [540, 448] width 8 height 8
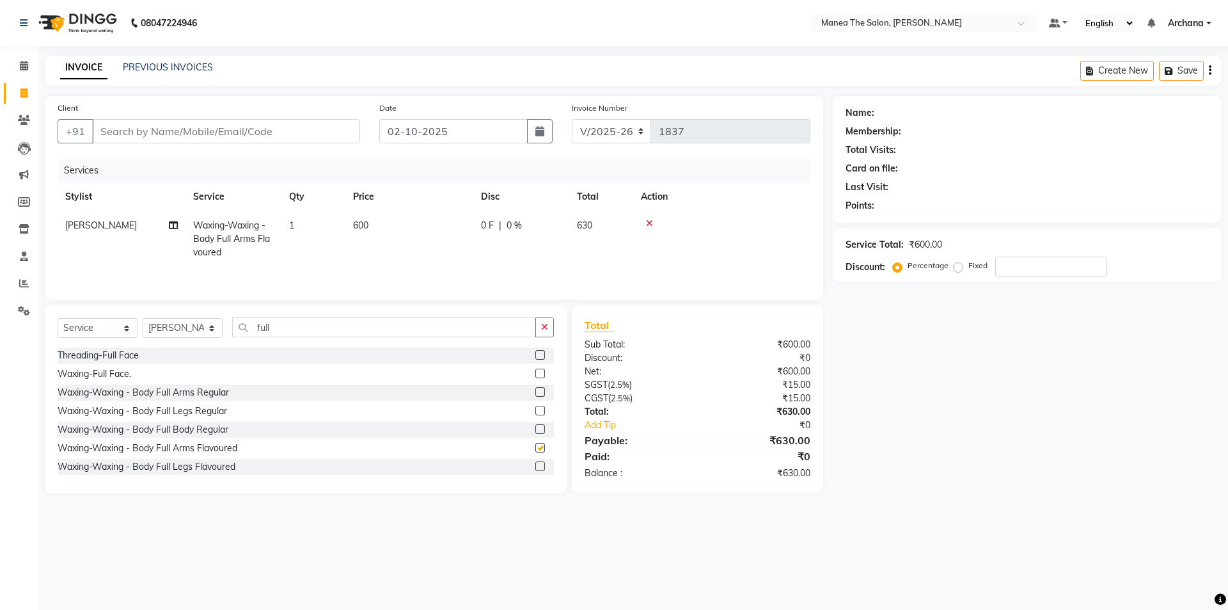
checkbox input "false"
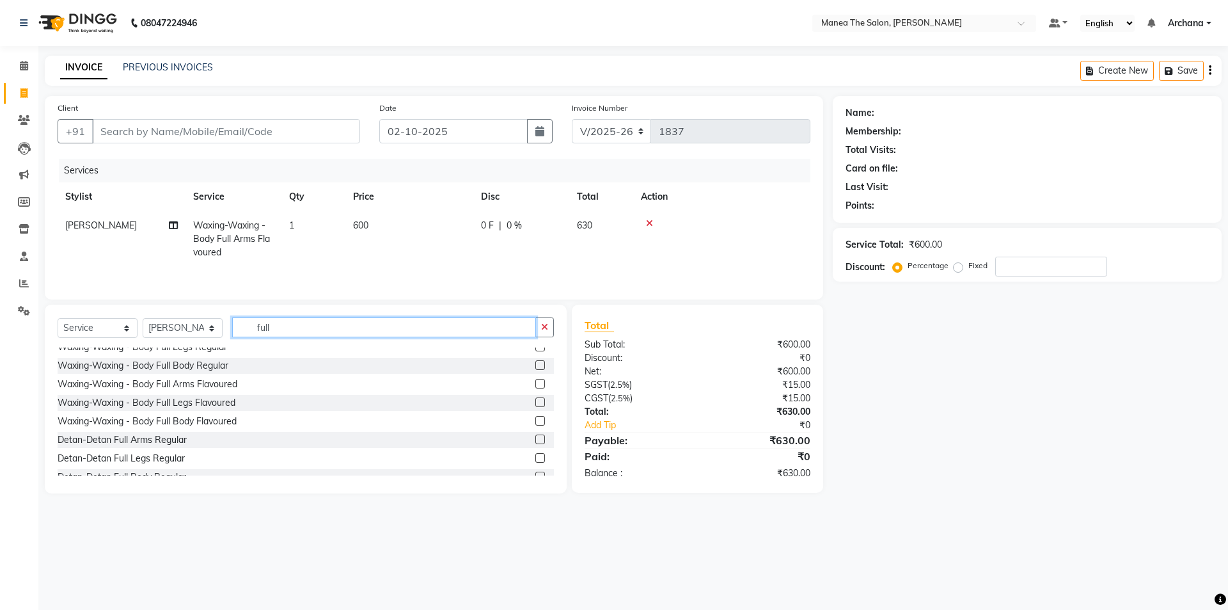
drag, startPoint x: 305, startPoint y: 318, endPoint x: 299, endPoint y: 326, distance: 9.8
click at [303, 322] on input "full" at bounding box center [384, 327] width 304 height 20
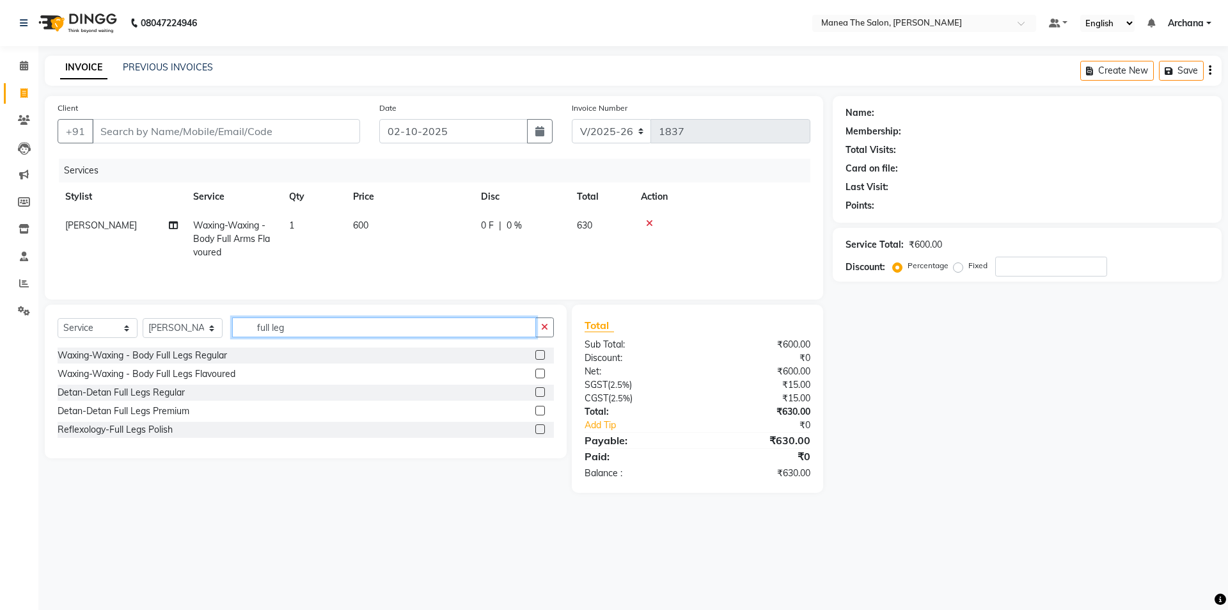
type input "full leg"
click at [540, 374] on label at bounding box center [541, 374] width 10 height 10
click at [540, 374] on input "checkbox" at bounding box center [540, 374] width 8 height 8
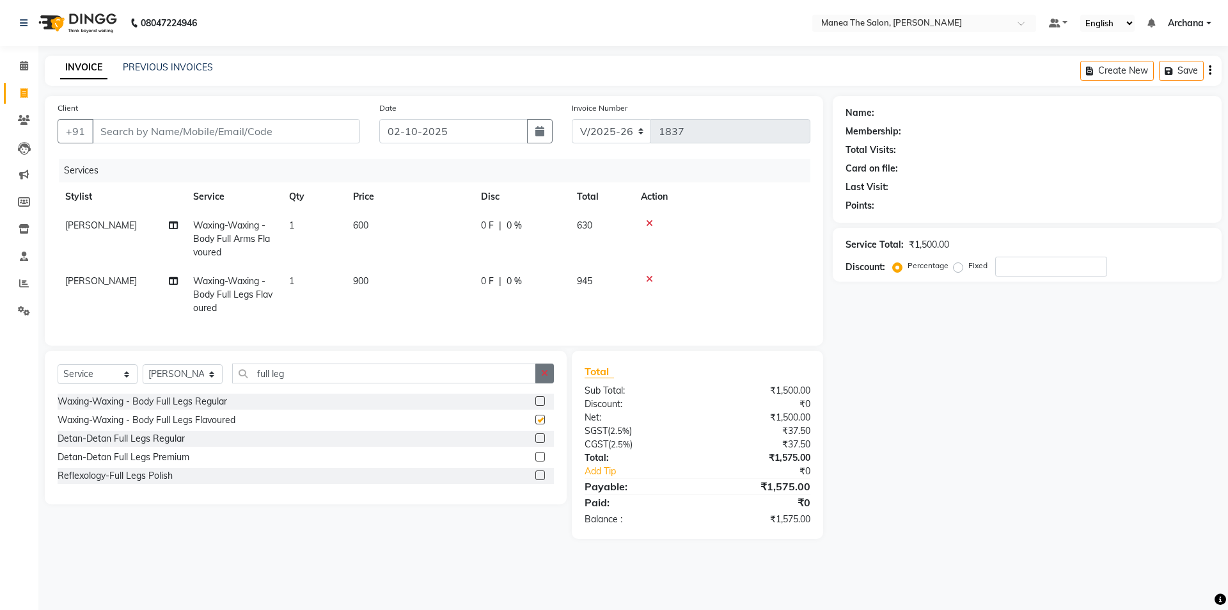
checkbox input "false"
